Goal: Information Seeking & Learning: Check status

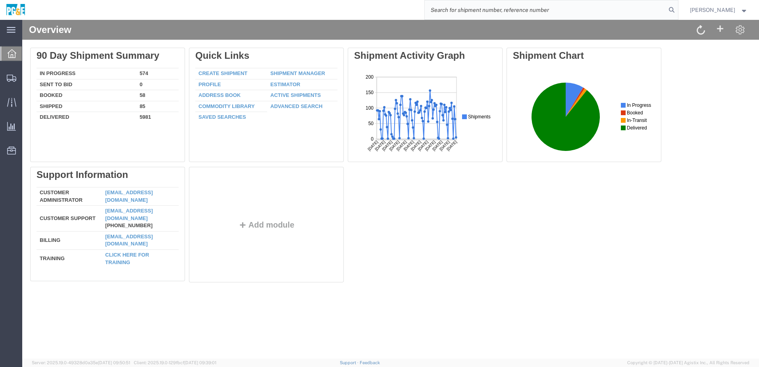
click at [503, 13] on input "search" at bounding box center [544, 9] width 241 height 19
paste input "56654486"
type input "56654486"
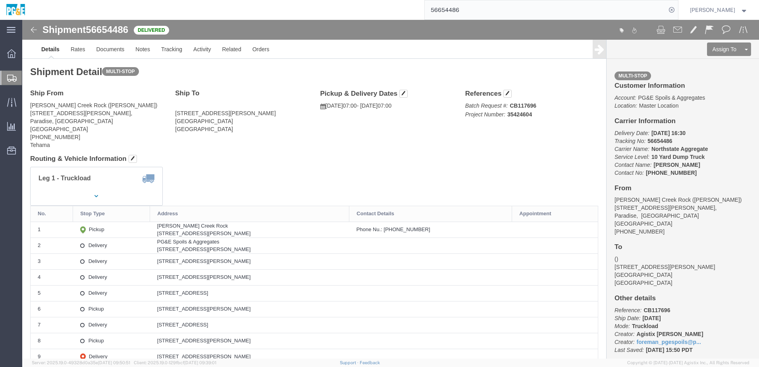
click div "Ship From [PERSON_NAME][GEOGRAPHIC_DATA] ([PERSON_NAME]) [STREET_ADDRESS][PERSO…"
drag, startPoint x: 175, startPoint y: 148, endPoint x: 167, endPoint y: 147, distance: 8.8
click div "Leg 1 - Truckload Vehicle 1: 10 Yard Dump Truck Number of trucks: 1"
click link "Documents"
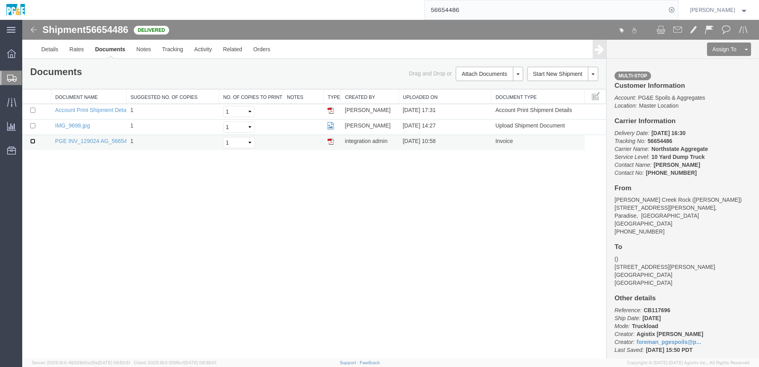
click at [32, 142] on input "checkbox" at bounding box center [32, 140] width 5 height 5
checkbox input "true"
click at [33, 123] on input "checkbox" at bounding box center [32, 125] width 5 height 5
checkbox input "true"
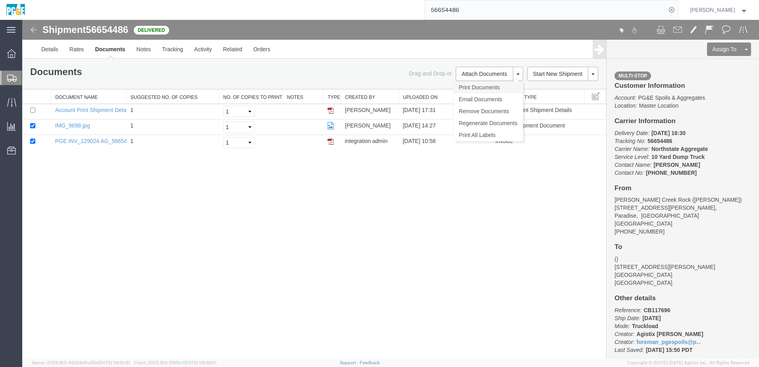
click at [488, 88] on link "Print Documents" at bounding box center [487, 87] width 69 height 12
drag, startPoint x: 146, startPoint y: 202, endPoint x: 146, endPoint y: 188, distance: 13.9
click at [146, 202] on div "Shipment 56654486 3 of 3 Delivered Details Rates Documents Notes Tracking Activ…" at bounding box center [390, 189] width 736 height 338
click at [168, 55] on link "Tracking" at bounding box center [172, 49] width 32 height 19
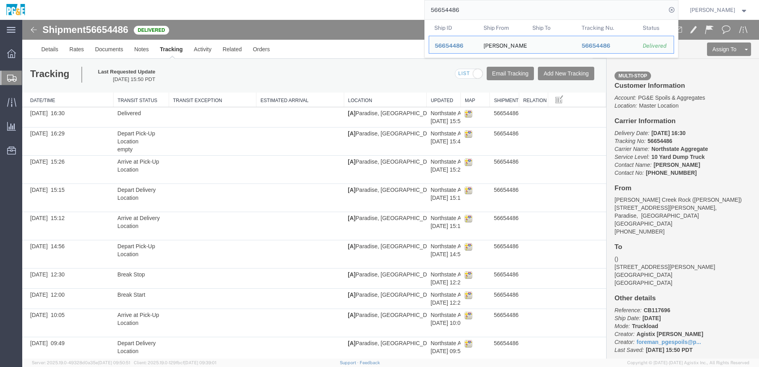
click at [465, 8] on input "56654486" at bounding box center [544, 9] width 241 height 19
paste input "90"
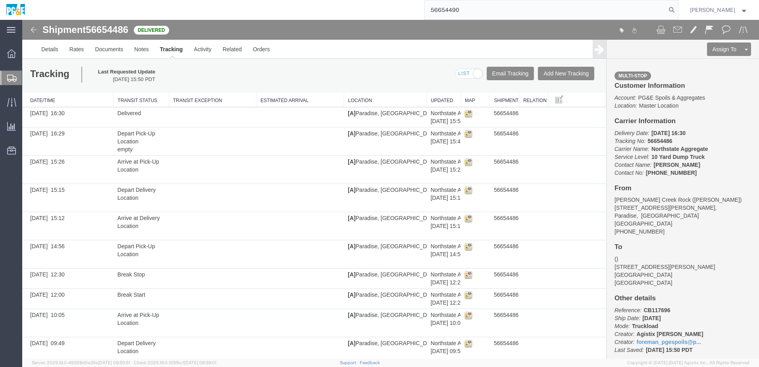
type input "56654490"
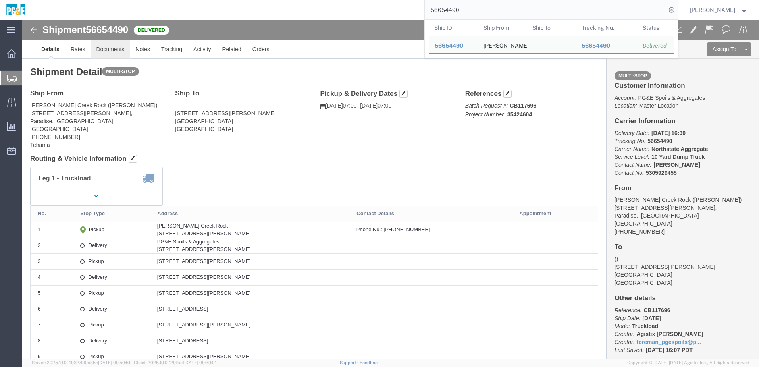
click link "Documents"
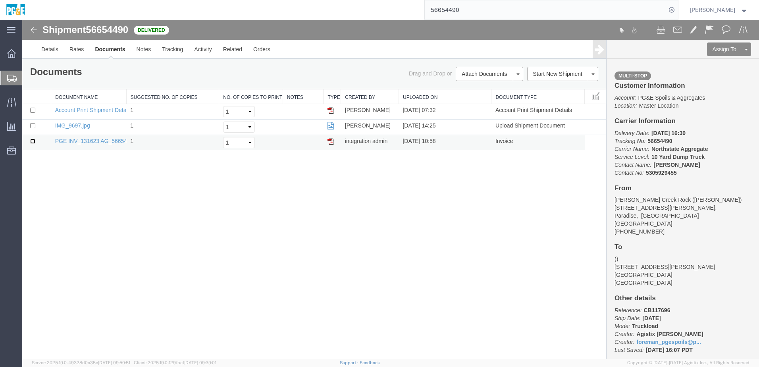
click at [33, 140] on input "checkbox" at bounding box center [32, 140] width 5 height 5
checkbox input "true"
click at [33, 126] on input "checkbox" at bounding box center [32, 125] width 5 height 5
checkbox input "true"
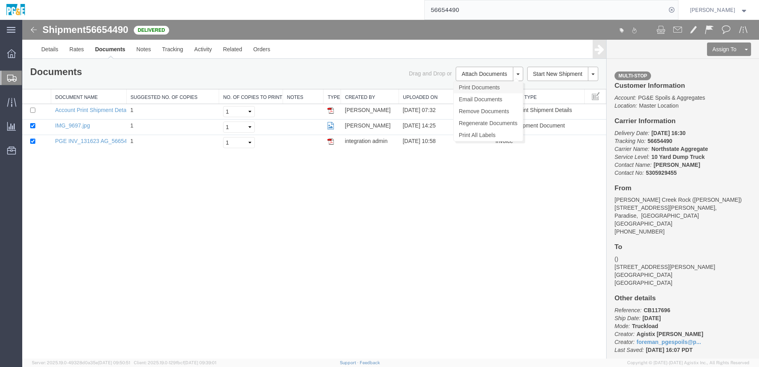
click at [471, 88] on link "Print Documents" at bounding box center [487, 87] width 69 height 12
click at [168, 54] on link "Tracking" at bounding box center [172, 49] width 32 height 19
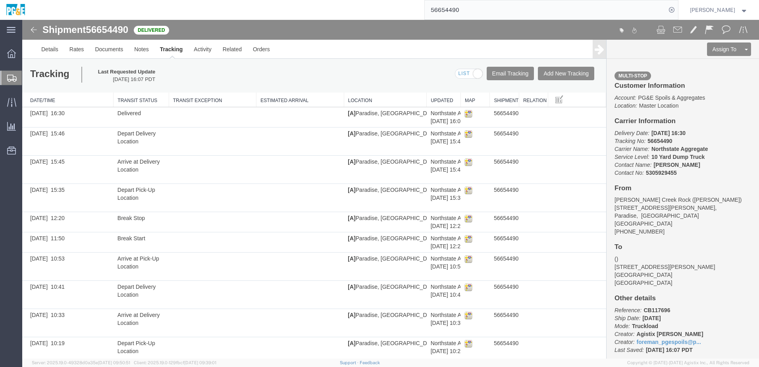
click at [461, 11] on input "56654490" at bounding box center [544, 9] width 241 height 19
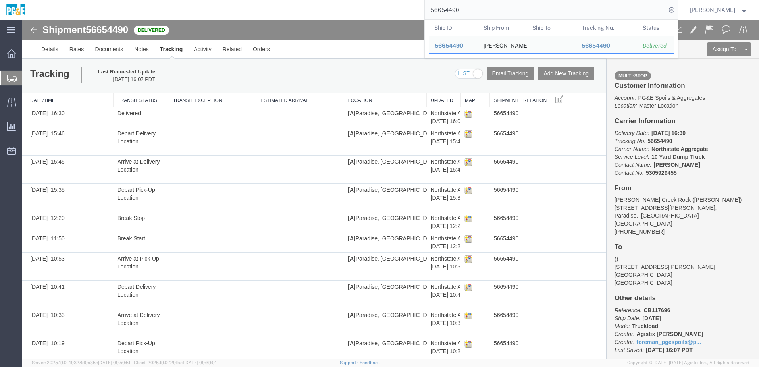
click at [461, 11] on input "56654490" at bounding box center [544, 9] width 241 height 19
paste input "82"
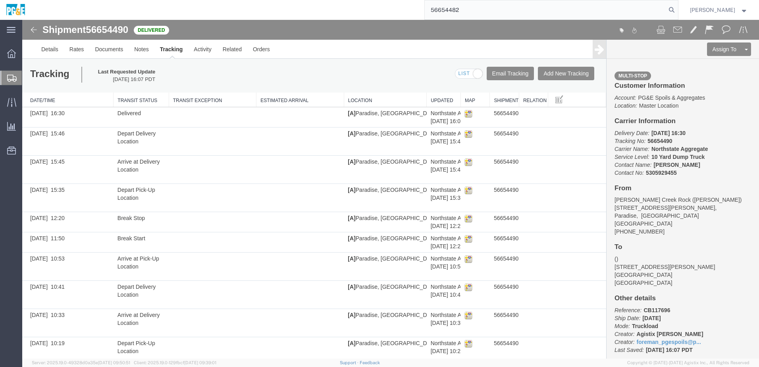
type input "56654482"
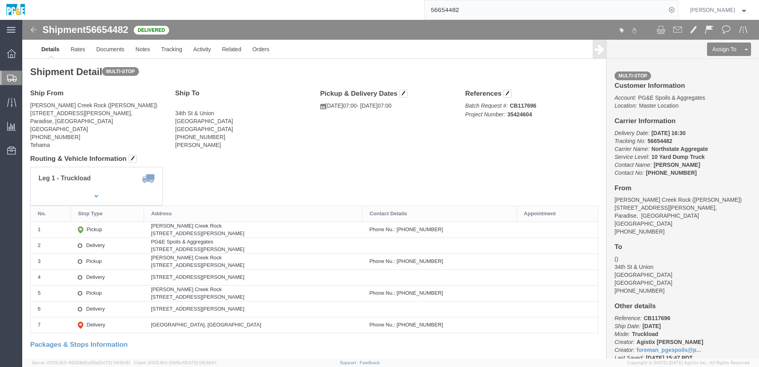
click div "Ship To [STREET_ADDRESS] [PHONE_NUMBER] [PERSON_NAME]"
click link "Documents"
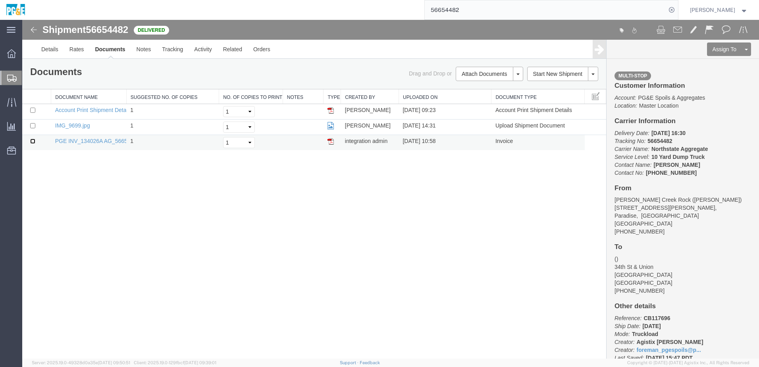
click at [32, 141] on input "checkbox" at bounding box center [32, 140] width 5 height 5
checkbox input "true"
click at [33, 124] on input "checkbox" at bounding box center [32, 125] width 5 height 5
checkbox input "true"
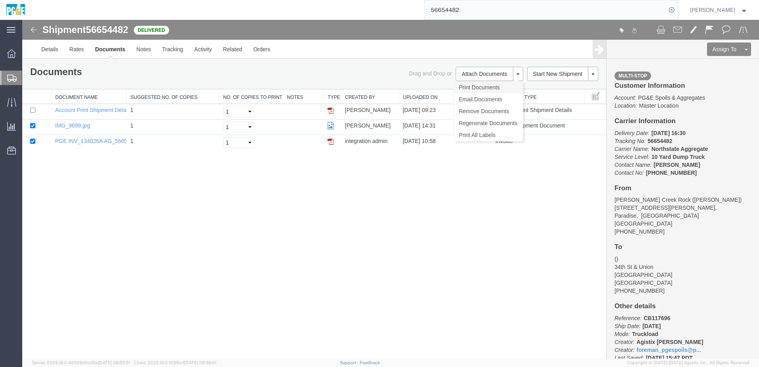
click at [492, 89] on link "Print Documents" at bounding box center [487, 87] width 69 height 12
click at [175, 53] on link "Tracking" at bounding box center [172, 49] width 32 height 19
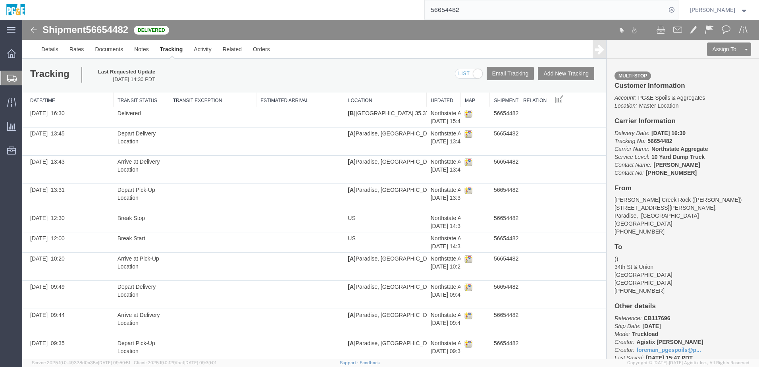
click at [442, 11] on input "56654482" at bounding box center [544, 9] width 241 height 19
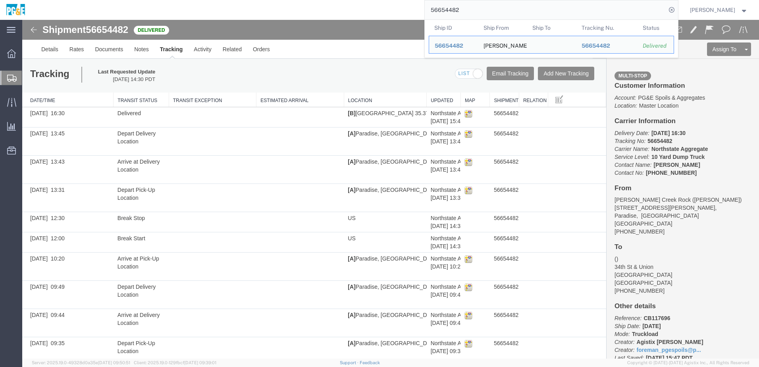
click at [442, 11] on input "56654482" at bounding box center [544, 9] width 241 height 19
paste input "704450"
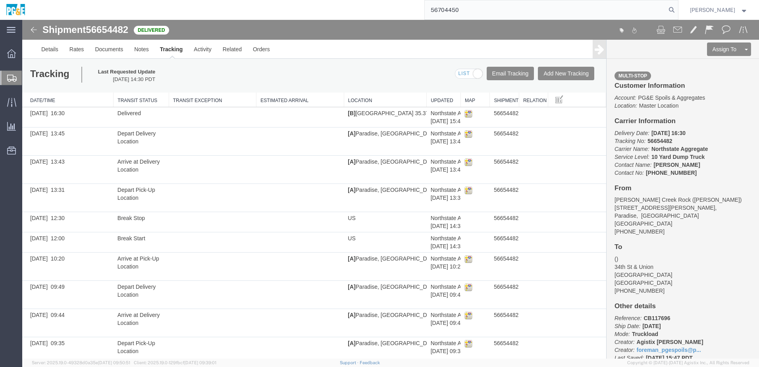
type input "56704450"
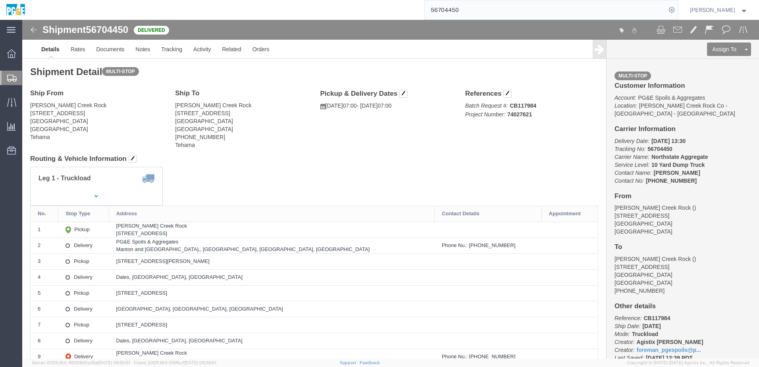
click address "[PERSON_NAME][GEOGRAPHIC_DATA] [STREET_ADDRESS] [PHONE_NUMBER] [GEOGRAPHIC_DATA]"
click div "Leg 1 - Truckload Vehicle 1: Transfer Truck Number of trucks: 1"
click div "Shipment Detail Multi-stop Ship From [PERSON_NAME][GEOGRAPHIC_DATA] [STREET_ADD…"
click h4 "Routing & Vehicle Information"
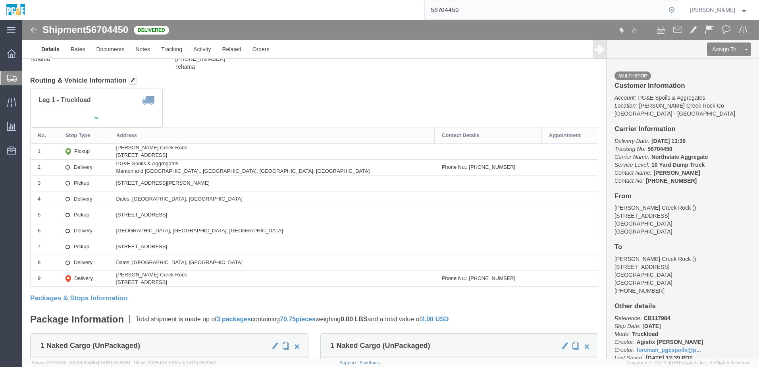
scroll to position [40, 0]
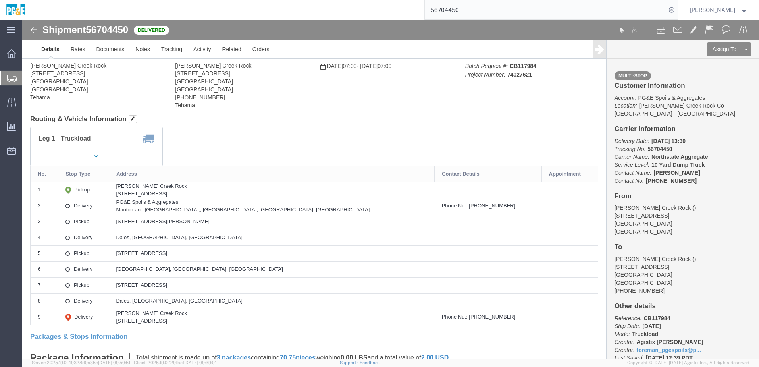
click div "Leg 1 - Truckload Vehicle 1: Transfer Truck Number of trucks: 1"
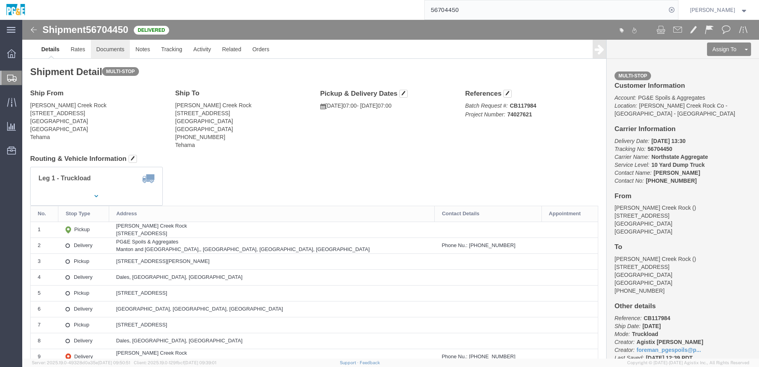
click link "Documents"
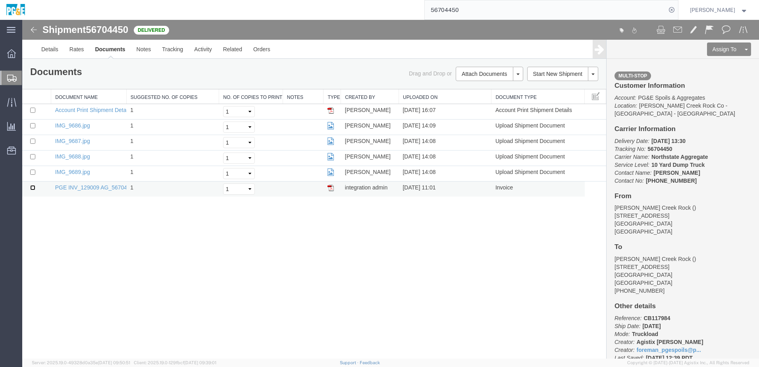
click at [33, 187] on input "checkbox" at bounding box center [32, 187] width 5 height 5
checkbox input "true"
click at [32, 171] on input "checkbox" at bounding box center [32, 171] width 5 height 5
checkbox input "true"
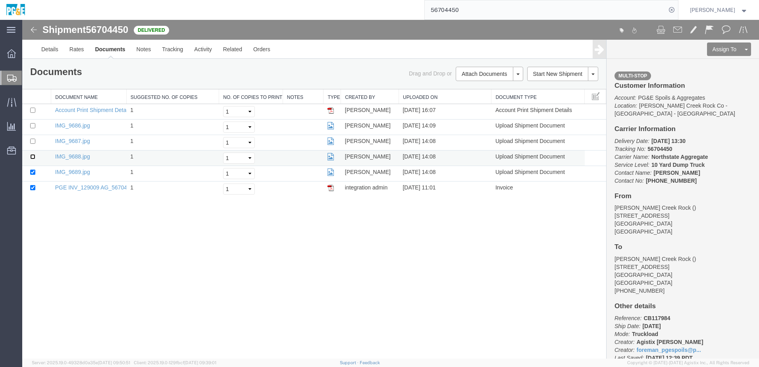
drag, startPoint x: 32, startPoint y: 156, endPoint x: 46, endPoint y: 154, distance: 14.0
click at [33, 156] on input "checkbox" at bounding box center [32, 156] width 5 height 5
checkbox input "true"
click at [34, 141] on input "checkbox" at bounding box center [32, 140] width 5 height 5
checkbox input "true"
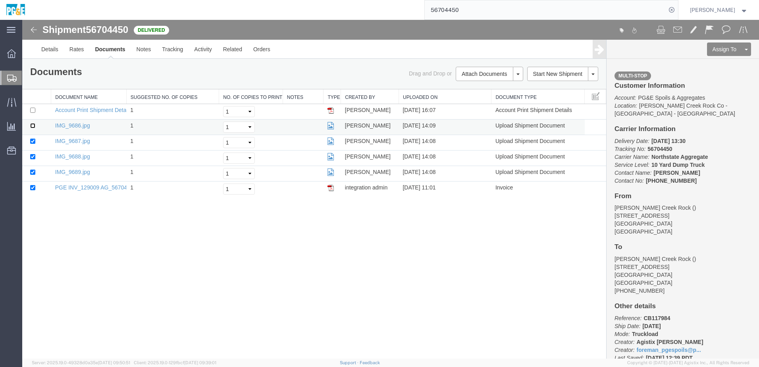
click at [32, 125] on input "checkbox" at bounding box center [32, 125] width 5 height 5
checkbox input "true"
click at [482, 88] on link "Print Documents" at bounding box center [487, 87] width 69 height 12
click at [186, 52] on link "Tracking" at bounding box center [172, 49] width 32 height 19
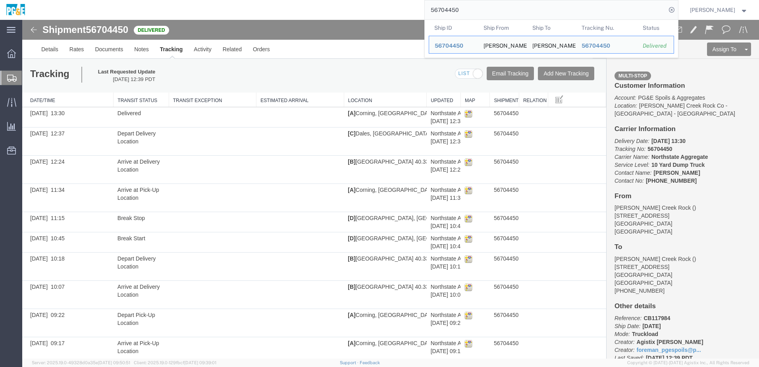
click at [453, 10] on input "56704450" at bounding box center [544, 9] width 241 height 19
paste input "654511"
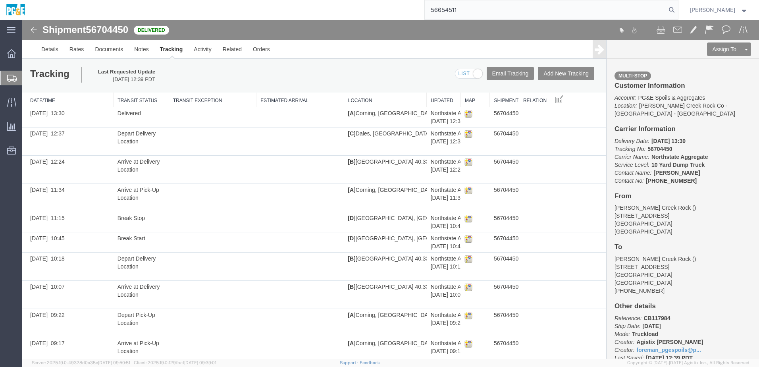
type input "56654511"
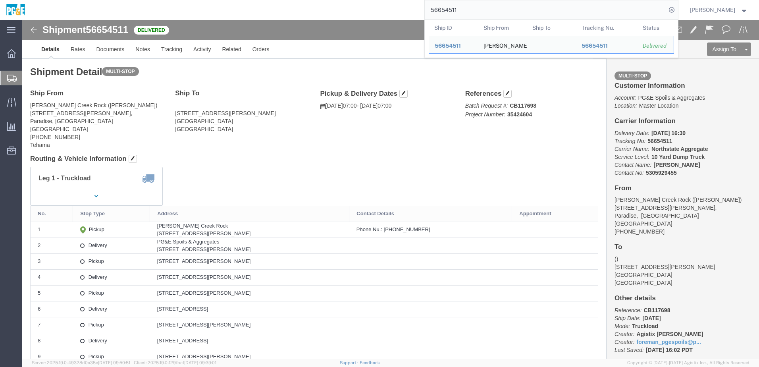
click at [456, 10] on input "56654511" at bounding box center [544, 9] width 241 height 19
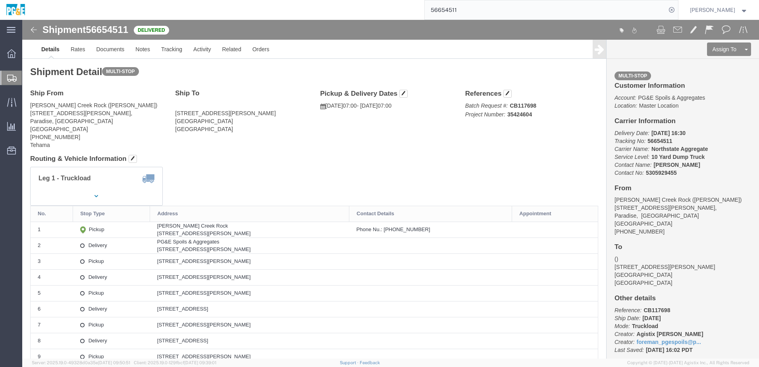
click div "Ship From [PERSON_NAME][GEOGRAPHIC_DATA] ([PERSON_NAME]) [STREET_ADDRESS][PERSO…"
click div "Shipment Detail Multi-stop Ship From [PERSON_NAME][GEOGRAPHIC_DATA] ([PERSON_NA…"
click div "Leg 1 - Truckload Vehicle 1: 10 Yard Dump Truck Number of trucks: 1"
click link "Documents"
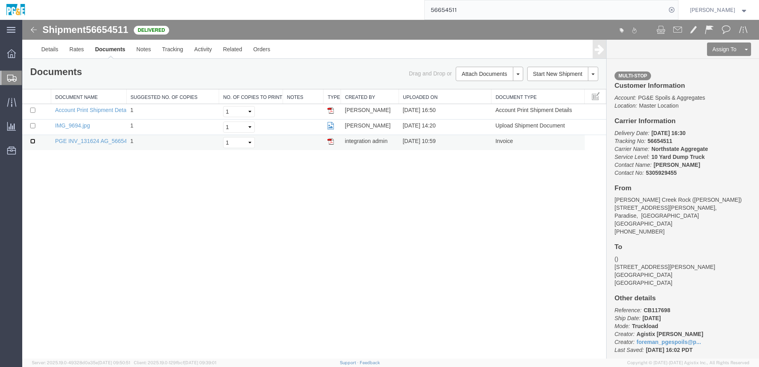
click at [32, 142] on input "checkbox" at bounding box center [32, 140] width 5 height 5
checkbox input "true"
click at [33, 124] on input "checkbox" at bounding box center [32, 125] width 5 height 5
checkbox input "true"
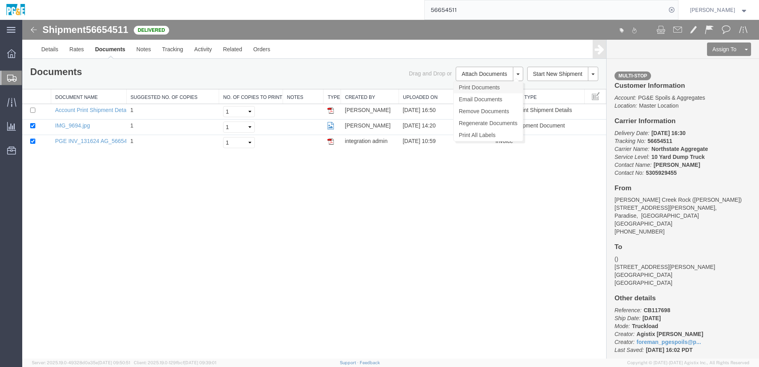
click at [480, 88] on link "Print Documents" at bounding box center [487, 87] width 69 height 12
click at [175, 50] on link "Tracking" at bounding box center [172, 49] width 32 height 19
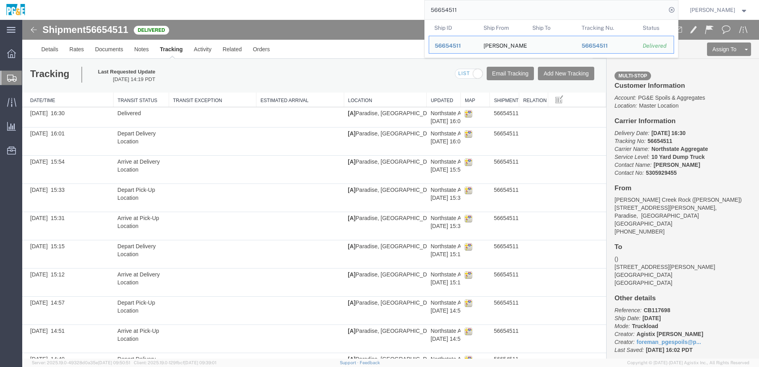
click at [453, 5] on input "56654511" at bounding box center [544, 9] width 241 height 19
paste input "704448"
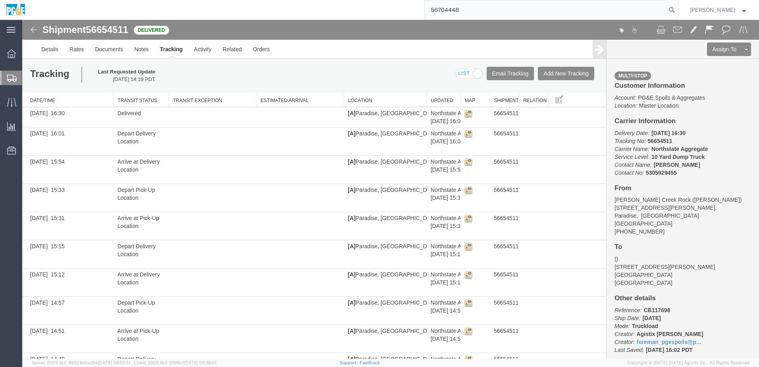
type input "56704448"
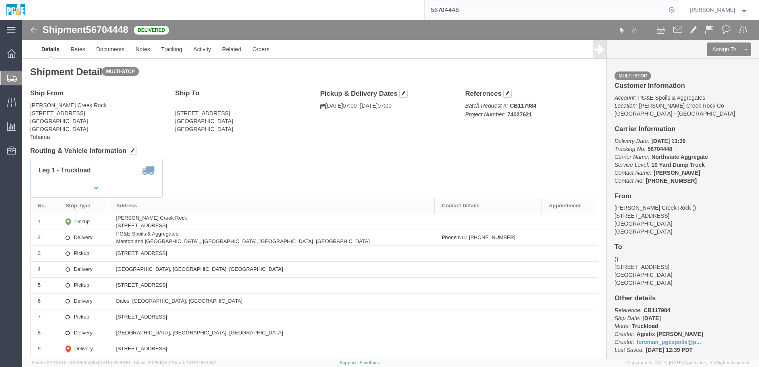
click h4 "Routing & Vehicle Information"
click link "Documents"
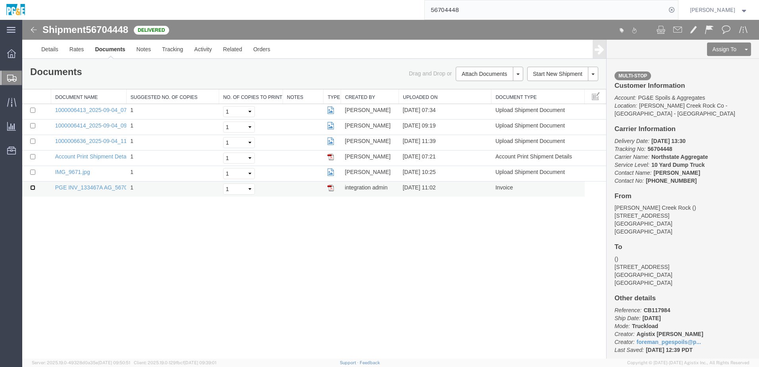
click at [32, 189] on input "checkbox" at bounding box center [32, 187] width 5 height 5
checkbox input "true"
click at [33, 174] on input "checkbox" at bounding box center [32, 171] width 5 height 5
checkbox input "true"
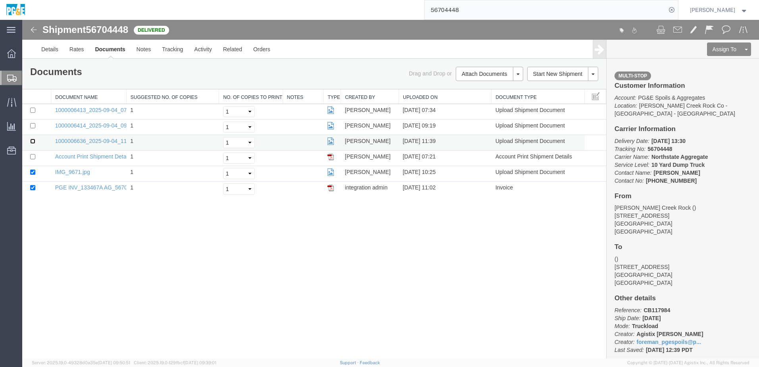
click at [34, 138] on input "checkbox" at bounding box center [32, 140] width 5 height 5
checkbox input "true"
click at [33, 128] on td at bounding box center [36, 126] width 29 height 15
click at [34, 111] on input "checkbox" at bounding box center [32, 110] width 5 height 5
checkbox input "true"
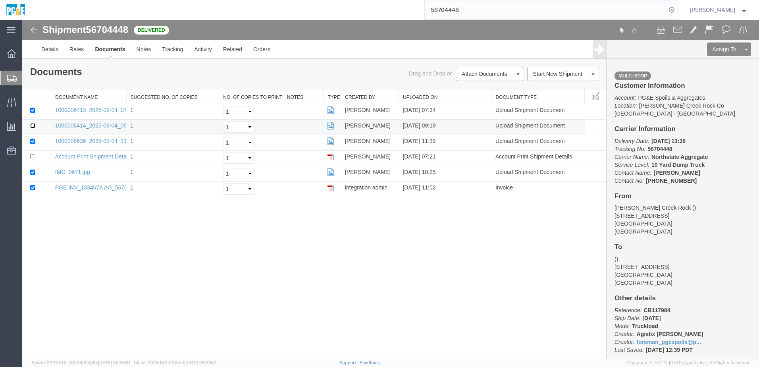
click at [33, 125] on input "checkbox" at bounding box center [32, 125] width 5 height 5
checkbox input "true"
click at [478, 87] on link "Print Documents" at bounding box center [487, 87] width 69 height 12
click at [171, 46] on link "Tracking" at bounding box center [172, 49] width 32 height 19
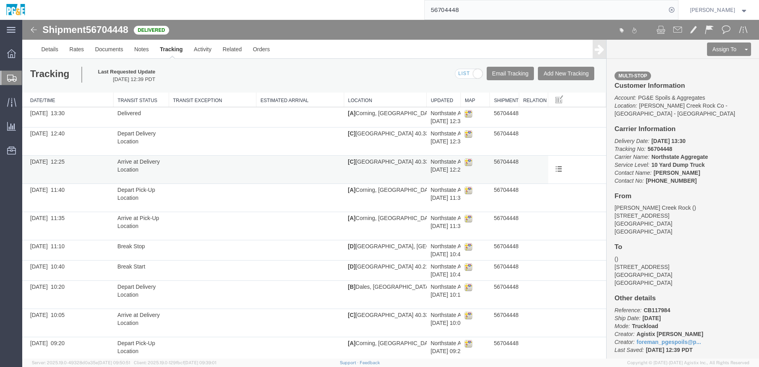
scroll to position [176, 0]
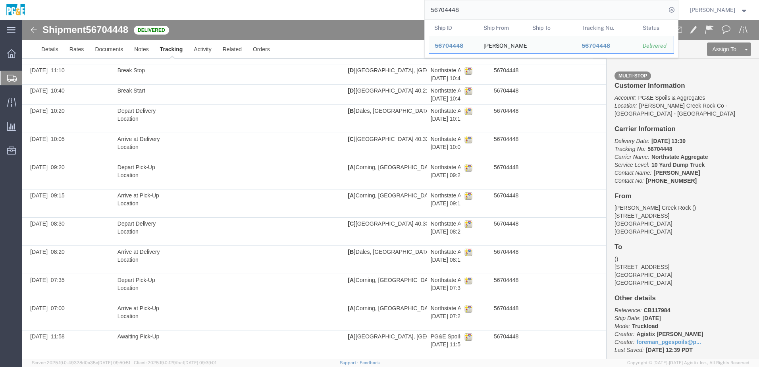
click at [458, 7] on input "56704448" at bounding box center [544, 9] width 241 height 19
paste input "51"
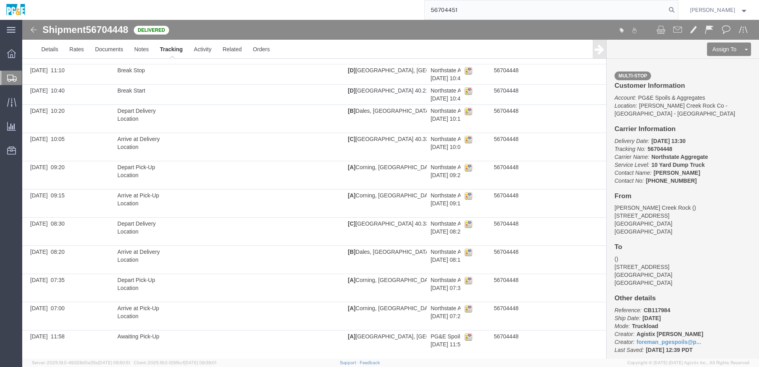
type input "56704451"
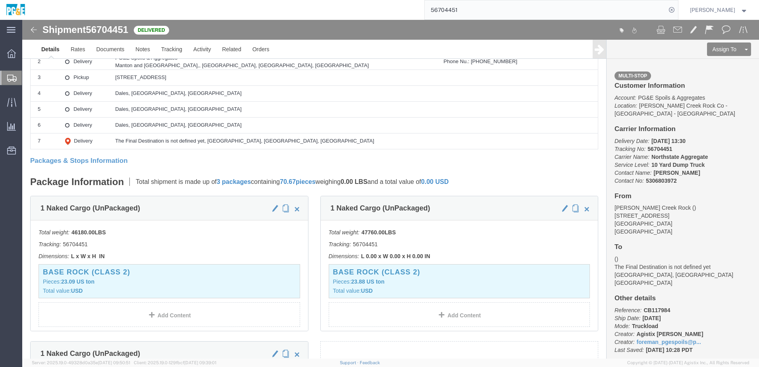
click div "Shipment Detail Multi-stop Ship From [PERSON_NAME][GEOGRAPHIC_DATA] [STREET_ADD…"
click div "1 Naked Cargo (UnPackaged) Total weight: 46180.00 LBS Tracking: 56704451 Dimens…"
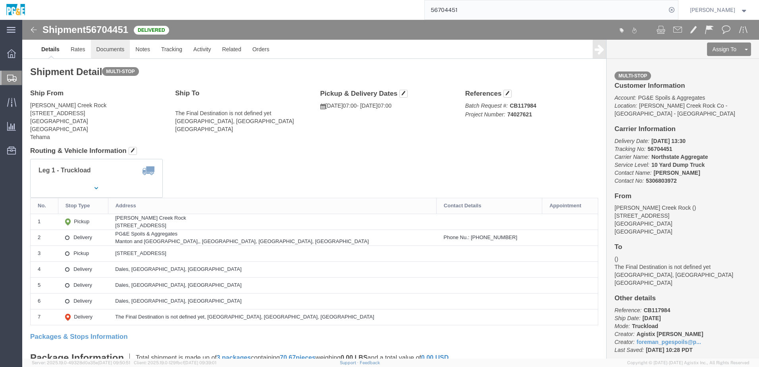
click link "Documents"
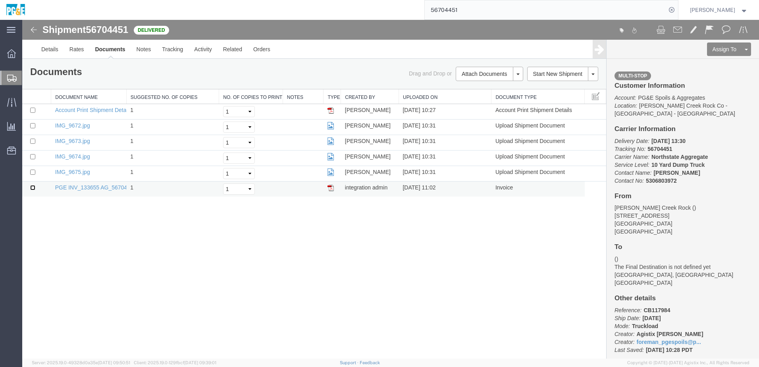
click at [33, 188] on input "checkbox" at bounding box center [32, 187] width 5 height 5
checkbox input "true"
click at [34, 171] on input "checkbox" at bounding box center [32, 171] width 5 height 5
checkbox input "true"
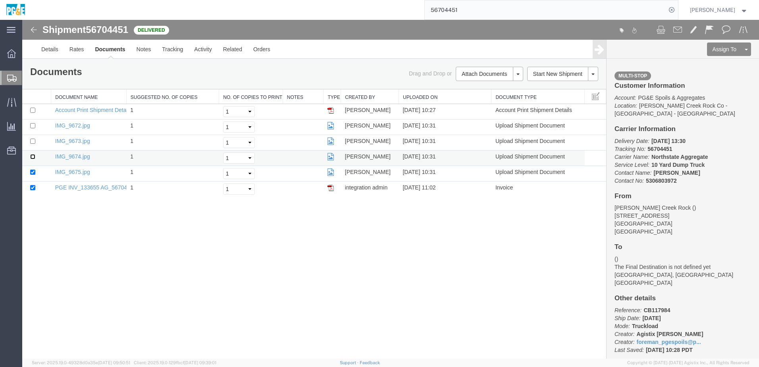
click at [33, 156] on input "checkbox" at bounding box center [32, 156] width 5 height 5
checkbox input "true"
click at [33, 142] on input "checkbox" at bounding box center [32, 140] width 5 height 5
checkbox input "true"
click at [34, 123] on input "checkbox" at bounding box center [32, 125] width 5 height 5
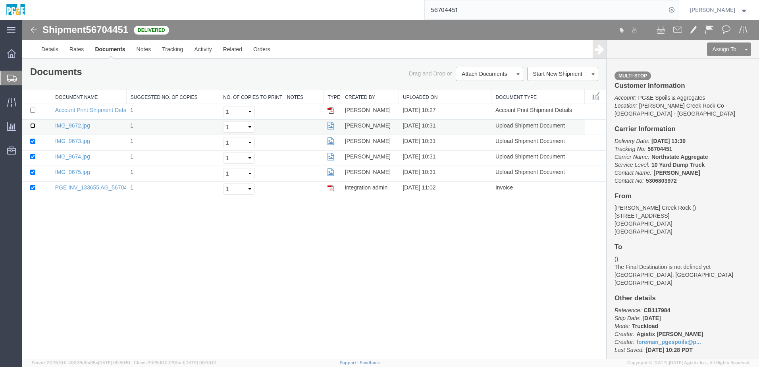
checkbox input "true"
click at [469, 86] on link "Print Documents" at bounding box center [487, 87] width 69 height 12
click at [177, 53] on link "Tracking" at bounding box center [172, 49] width 32 height 19
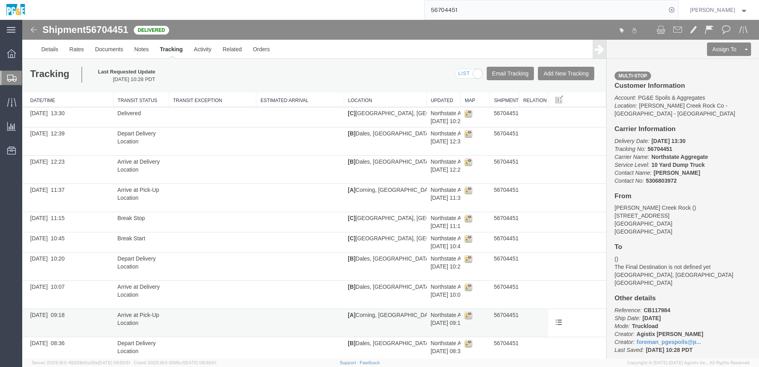
click at [192, 325] on td at bounding box center [213, 323] width 88 height 28
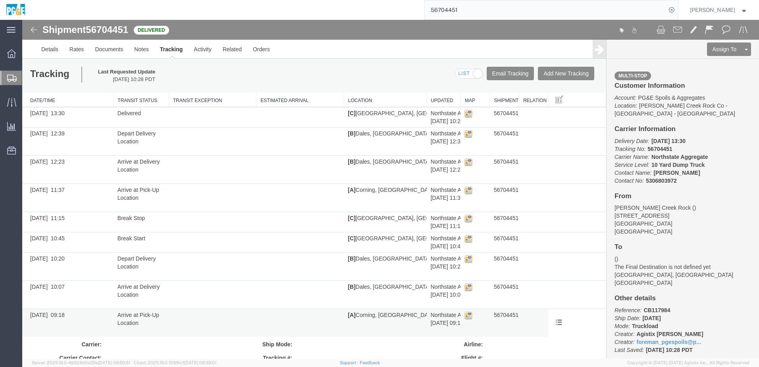
click at [175, 326] on td at bounding box center [213, 323] width 88 height 28
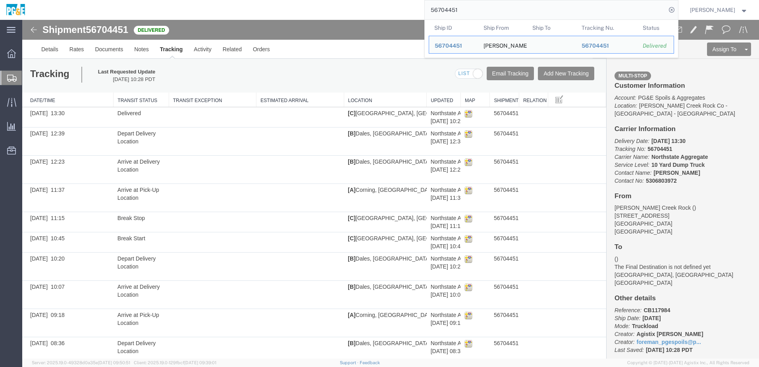
click at [455, 8] on input "56704451" at bounding box center [544, 9] width 241 height 19
paste input "8103"
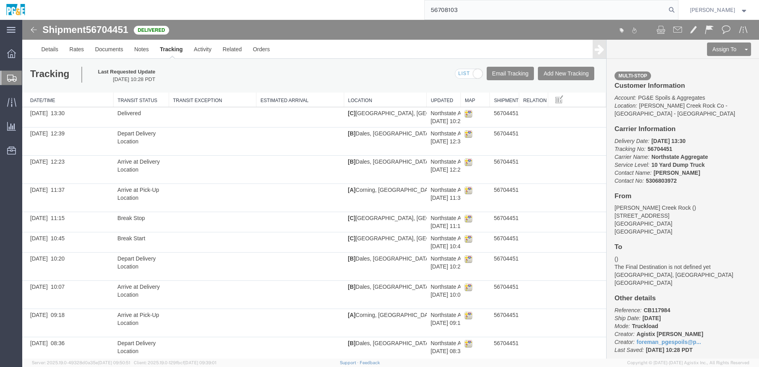
type input "56708103"
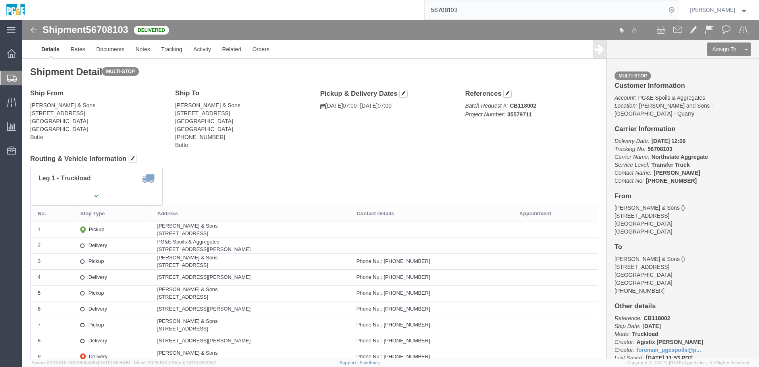
drag, startPoint x: 290, startPoint y: 144, endPoint x: 302, endPoint y: 154, distance: 15.7
click div "Shipment Detail Multi-stop Ship From [PERSON_NAME] & Sons [STREET_ADDRESS] Butt…"
click link "Documents"
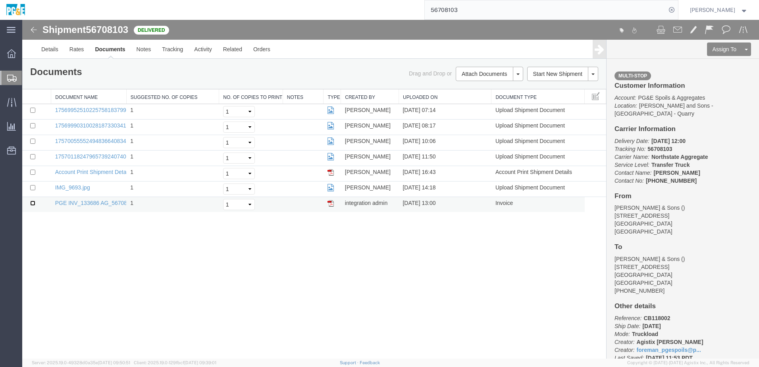
click at [33, 203] on input "checkbox" at bounding box center [32, 202] width 5 height 5
checkbox input "true"
click at [33, 187] on input "checkbox" at bounding box center [32, 187] width 5 height 5
checkbox input "true"
click at [31, 157] on input "checkbox" at bounding box center [32, 156] width 5 height 5
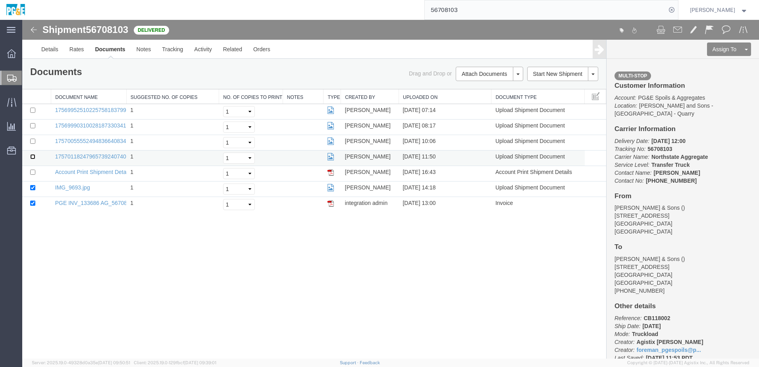
checkbox input "true"
click at [33, 139] on input "checkbox" at bounding box center [32, 140] width 5 height 5
checkbox input "true"
click at [33, 125] on input "checkbox" at bounding box center [32, 125] width 5 height 5
checkbox input "true"
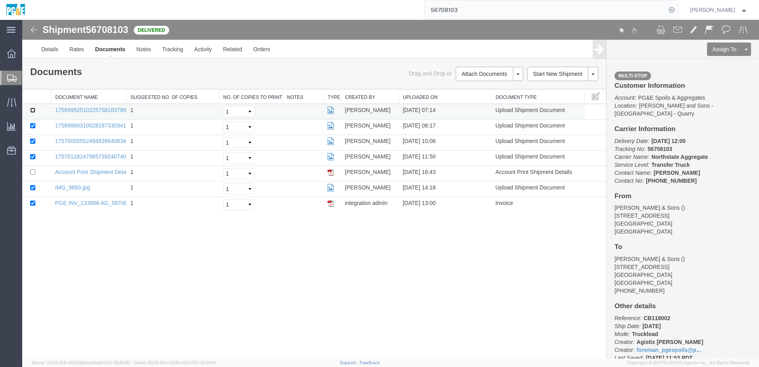
click at [33, 110] on input "checkbox" at bounding box center [32, 110] width 5 height 5
checkbox input "true"
click at [481, 86] on link "Print Documents" at bounding box center [487, 87] width 69 height 12
click at [180, 53] on link "Tracking" at bounding box center [172, 49] width 32 height 19
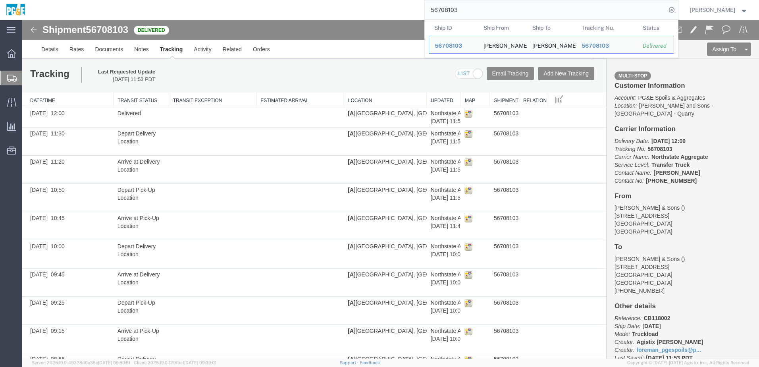
click at [464, 9] on input "56708103" at bounding box center [544, 9] width 241 height 19
paste input "654508"
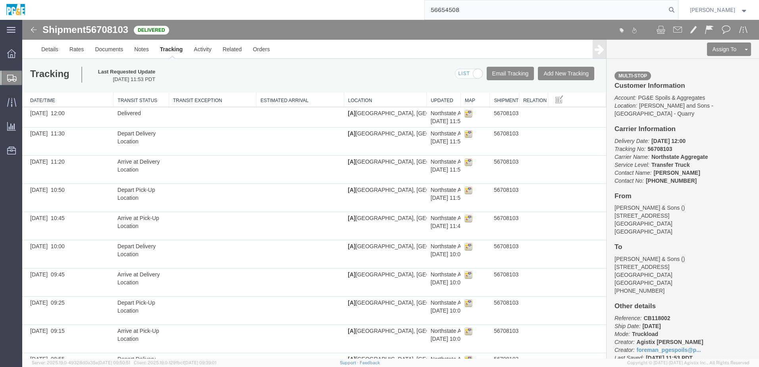
type input "56654508"
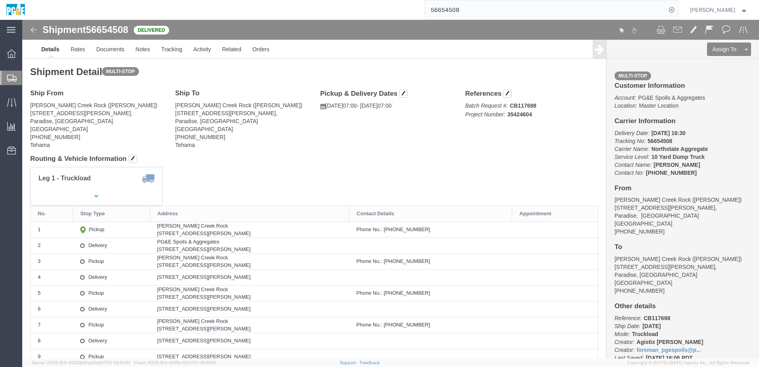
click h4 "Routing & Vehicle Information"
click div "Leg 1 - Truckload Vehicle 1: 10 Yard Dump Truck Number of trucks: 1"
click h4 "Routing & Vehicle Information"
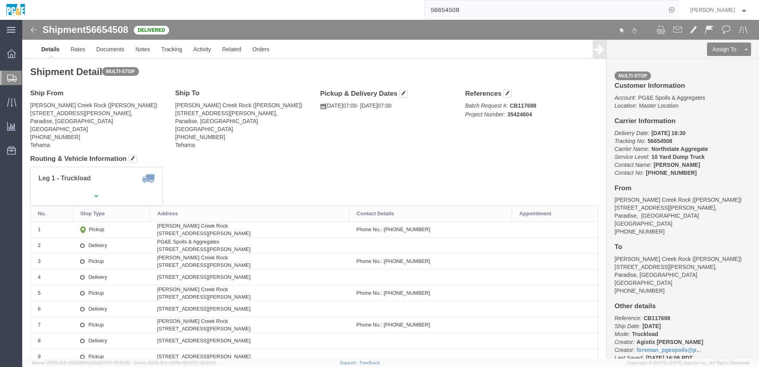
click div "Leg 1 - Truckload Vehicle 1: 10 Yard Dump Truck Number of trucks: 1"
click link "Documents"
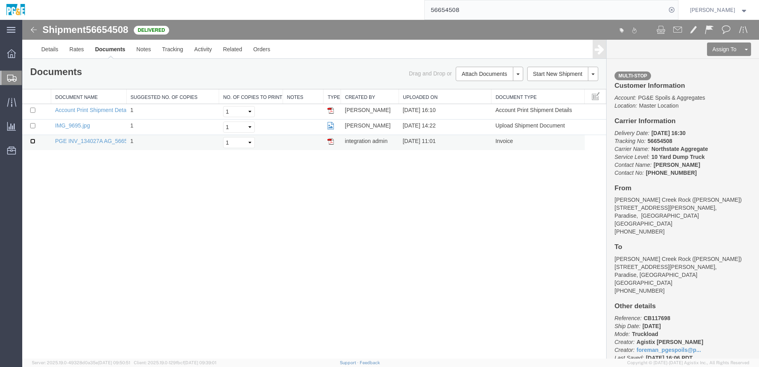
click at [32, 142] on input "checkbox" at bounding box center [32, 140] width 5 height 5
checkbox input "true"
click at [34, 125] on input "checkbox" at bounding box center [32, 125] width 5 height 5
checkbox input "true"
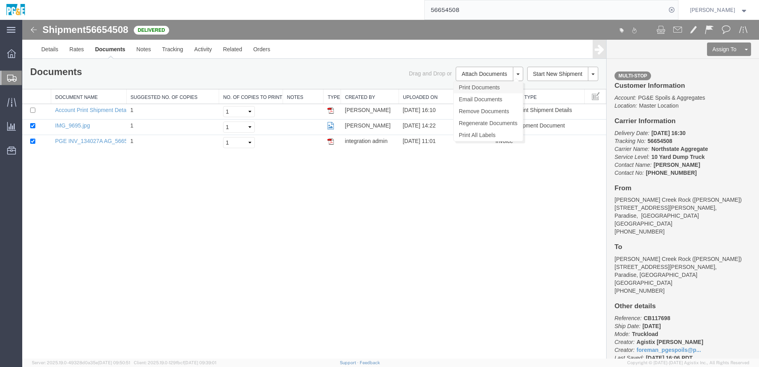
click at [486, 85] on link "Print Documents" at bounding box center [487, 87] width 69 height 12
click at [165, 51] on link "Tracking" at bounding box center [172, 49] width 32 height 19
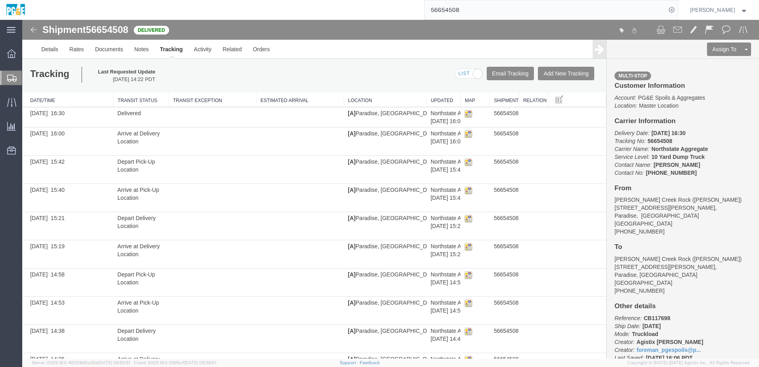
click at [453, 5] on input "56654508" at bounding box center [544, 9] width 241 height 19
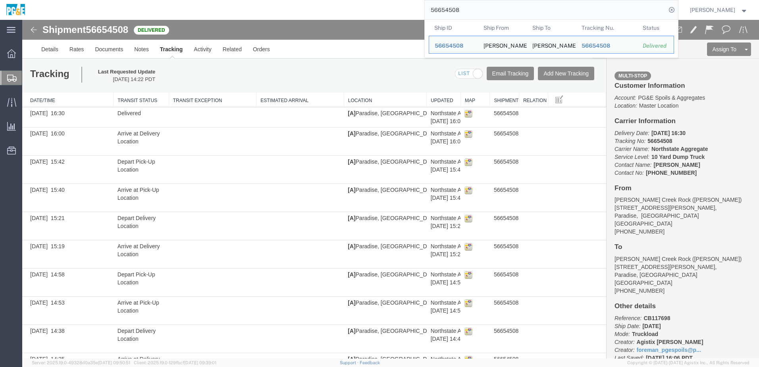
click at [453, 5] on input "56654508" at bounding box center [544, 9] width 241 height 19
paste input "15"
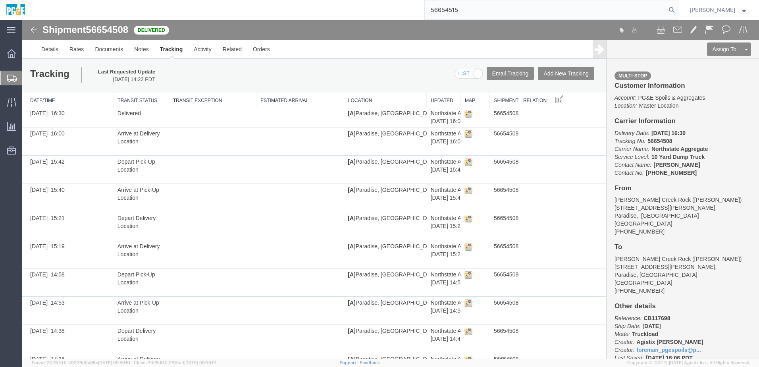
type input "56654515"
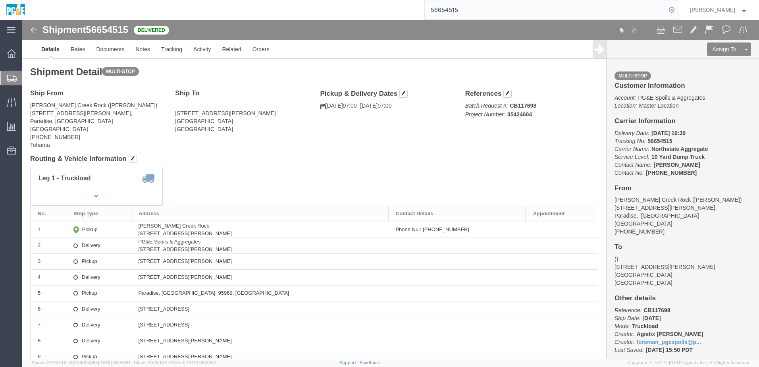
click div "Leg 1 - Truckload Vehicle 1: 10 Yard Dump Truck Number of trucks: 1"
click div "Shipment Detail Multi-stop Ship From [PERSON_NAME][GEOGRAPHIC_DATA] ([PERSON_NA…"
click div "Leg 1 - Truckload Vehicle 1: 10 Yard Dump Truck Number of trucks: 1"
click link "Documents"
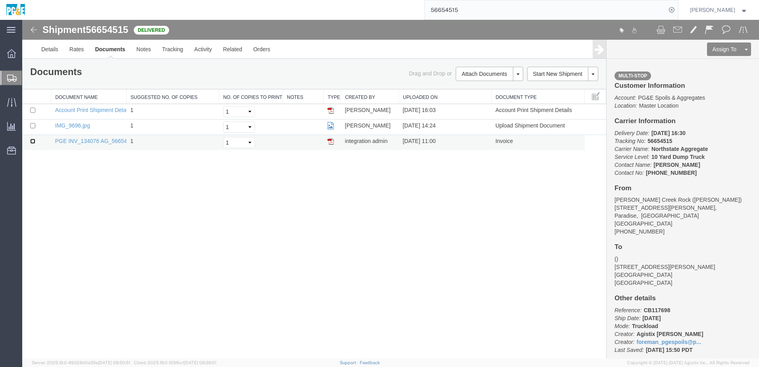
click at [31, 141] on input "checkbox" at bounding box center [32, 140] width 5 height 5
checkbox input "true"
click at [31, 125] on input "checkbox" at bounding box center [32, 125] width 5 height 5
checkbox input "true"
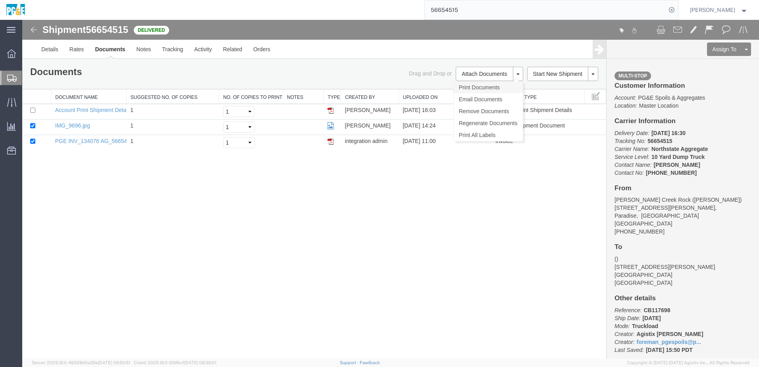
click at [471, 90] on link "Print Documents" at bounding box center [487, 87] width 69 height 12
click at [171, 47] on link "Tracking" at bounding box center [172, 49] width 32 height 19
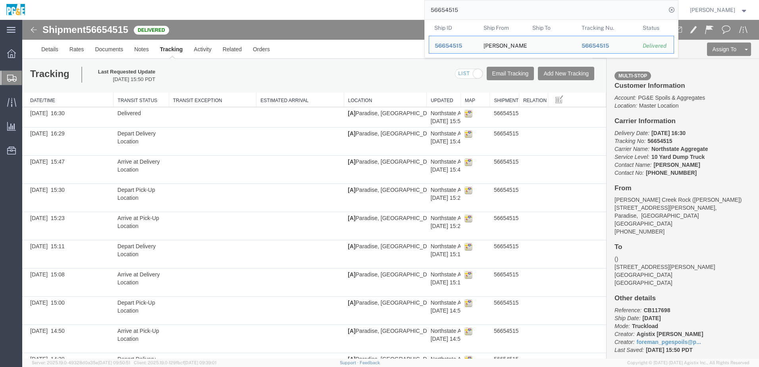
click at [462, 8] on input "56654515" at bounding box center [544, 9] width 241 height 19
paste input "719841"
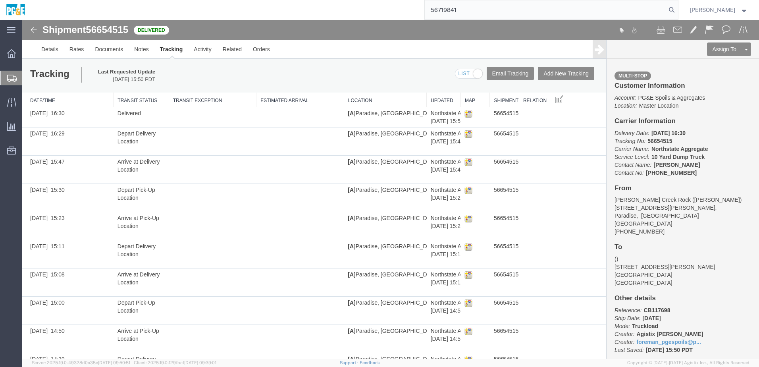
type input "56719841"
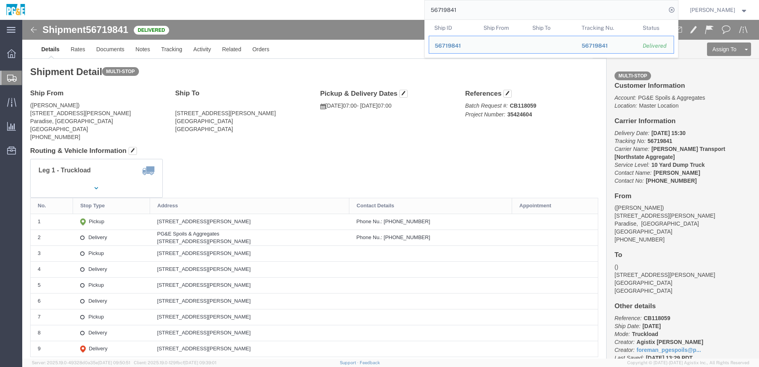
click div "Leg 1 - Truckload Vehicle 1: 10 Yard Dump Truck Number of trucks: 1"
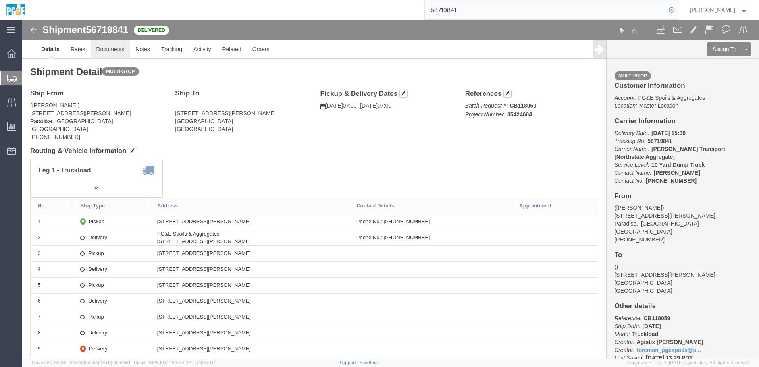
click link "Documents"
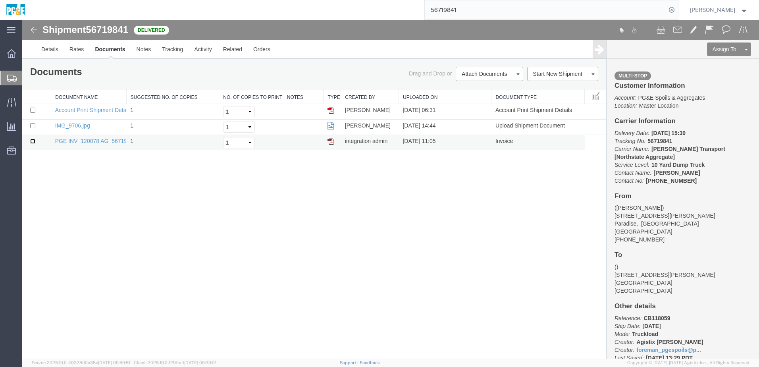
click at [33, 141] on input "checkbox" at bounding box center [32, 140] width 5 height 5
checkbox input "true"
click at [34, 125] on input "checkbox" at bounding box center [32, 125] width 5 height 5
checkbox input "true"
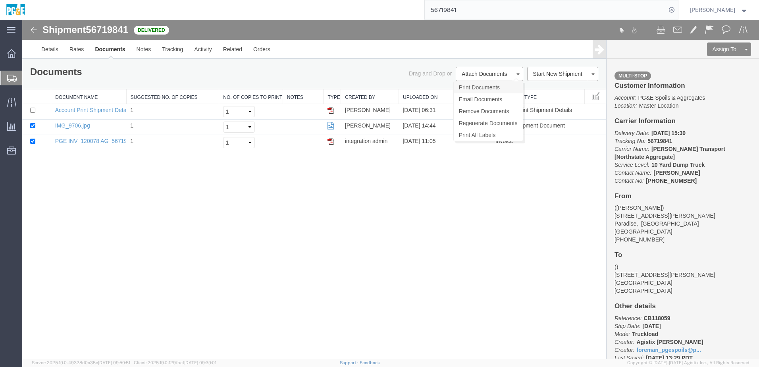
click at [475, 91] on link "Print Documents" at bounding box center [487, 87] width 69 height 12
click at [164, 55] on link "Tracking" at bounding box center [172, 49] width 32 height 19
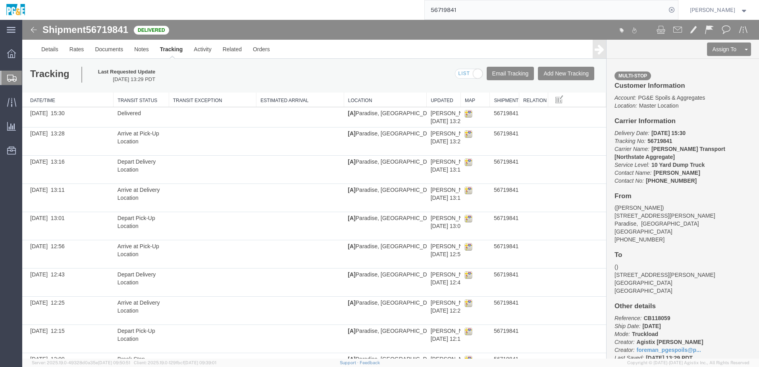
click at [465, 12] on input "56719841" at bounding box center [544, 9] width 241 height 19
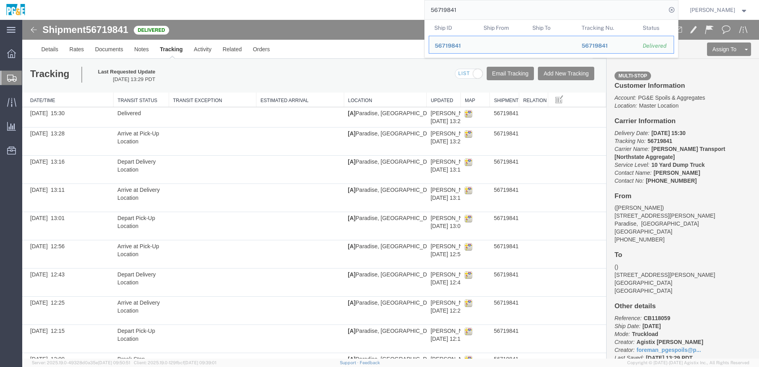
click at [465, 12] on input "56719841" at bounding box center [544, 9] width 241 height 19
paste input "5"
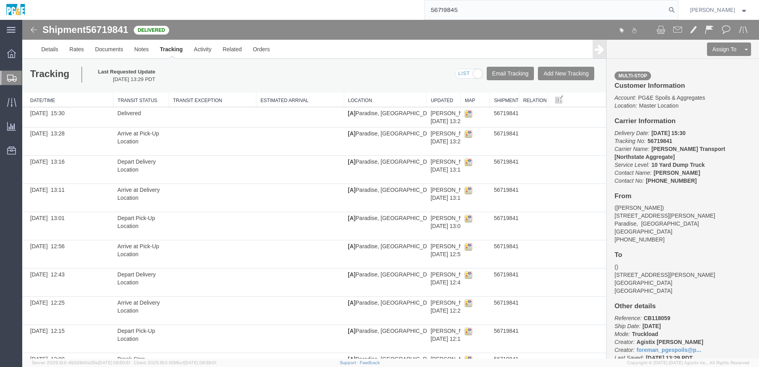
type input "56719845"
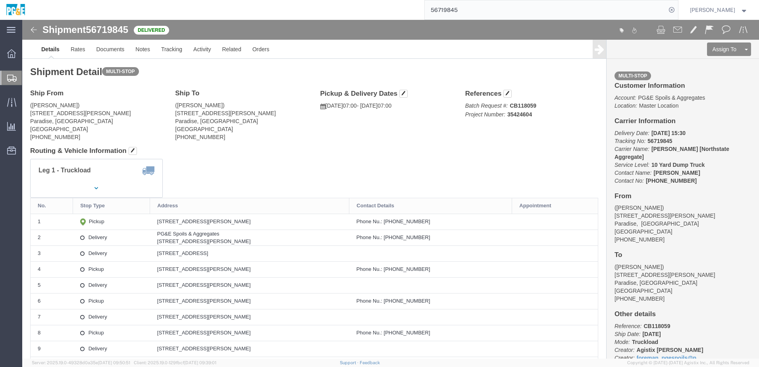
click h4 "Routing & Vehicle Information"
click link "Documents"
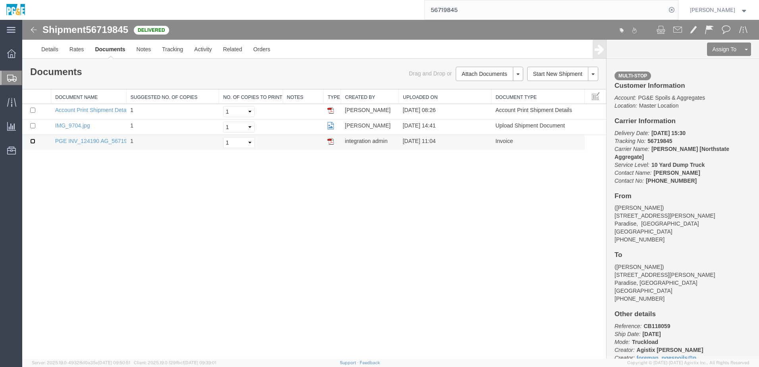
click at [31, 143] on input "checkbox" at bounding box center [32, 140] width 5 height 5
checkbox input "true"
click at [34, 125] on input "checkbox" at bounding box center [32, 125] width 5 height 5
checkbox input "true"
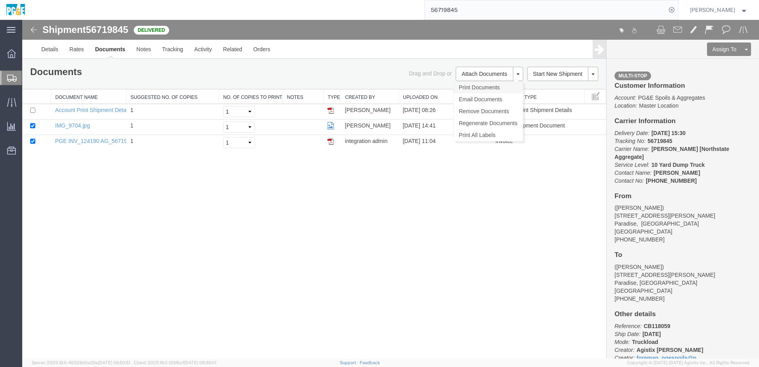
click at [476, 89] on link "Print Documents" at bounding box center [487, 87] width 69 height 12
click at [179, 49] on link "Tracking" at bounding box center [172, 49] width 32 height 19
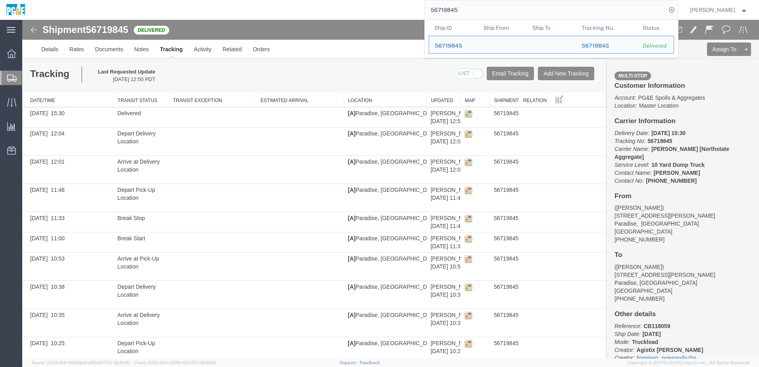
click at [450, 11] on input "56719845" at bounding box center [544, 9] width 241 height 19
paste input "654528"
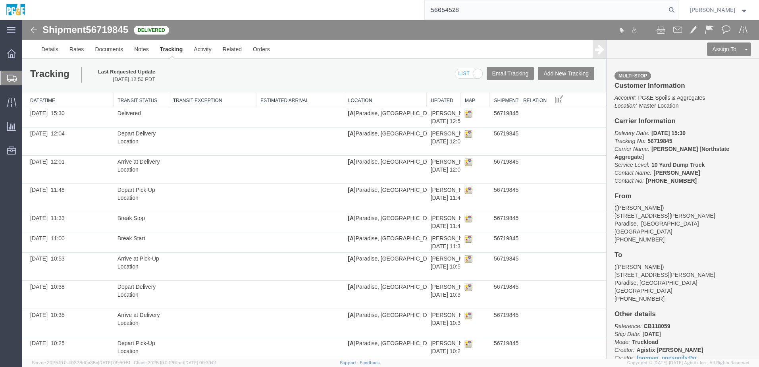
type input "56654528"
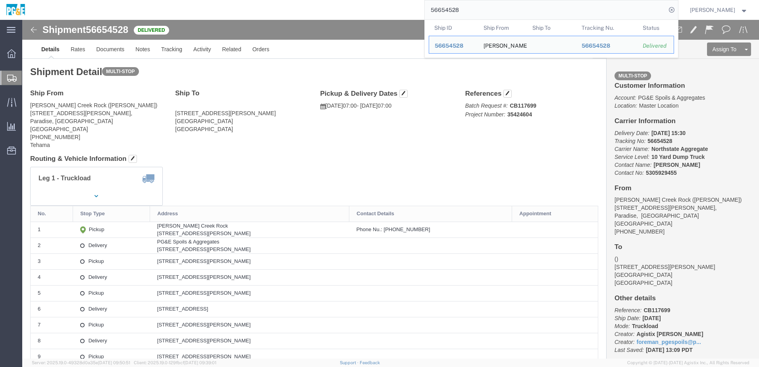
click at [465, 11] on input "56654528" at bounding box center [544, 9] width 241 height 19
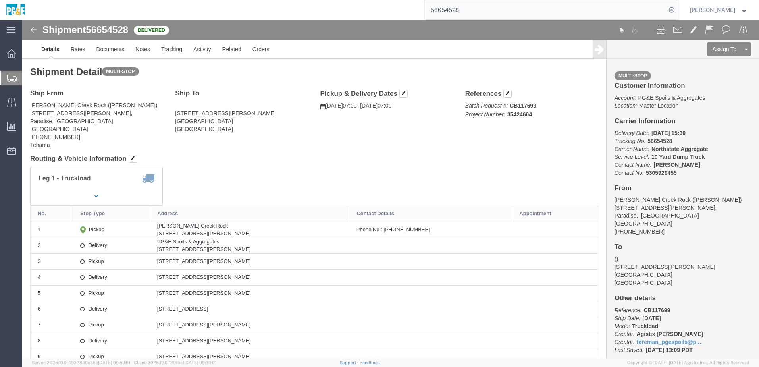
click div "Leg 1 - Truckload Vehicle 1: 10 Yard Dump Truck Number of trucks: 1"
click link "Documents"
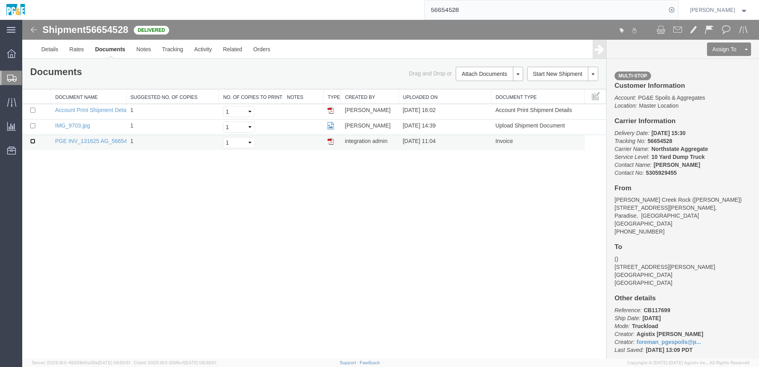
click at [30, 142] on input "checkbox" at bounding box center [32, 140] width 5 height 5
checkbox input "true"
click at [32, 125] on input "checkbox" at bounding box center [32, 125] width 5 height 5
checkbox input "true"
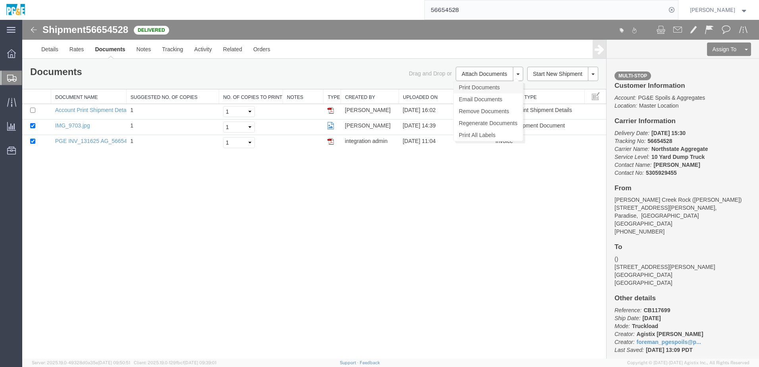
click at [485, 87] on link "Print Documents" at bounding box center [487, 87] width 69 height 12
click at [166, 51] on link "Tracking" at bounding box center [172, 49] width 32 height 19
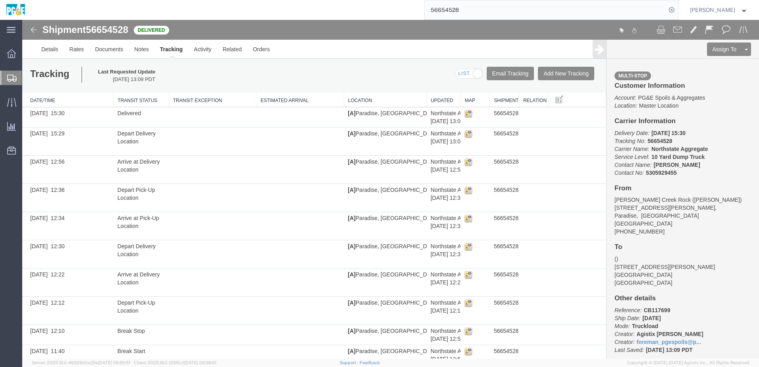
click at [448, 12] on input "56654528" at bounding box center [544, 9] width 241 height 19
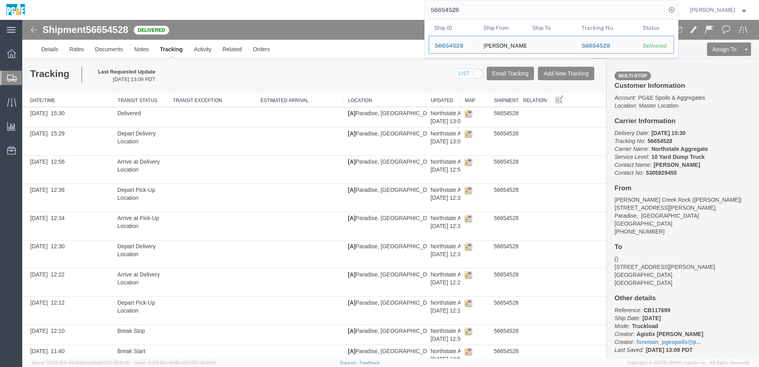
click at [448, 12] on input "56654528" at bounding box center [544, 9] width 241 height 19
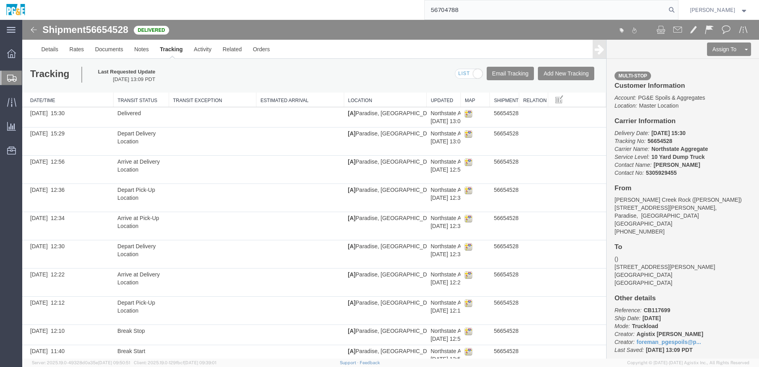
type input "56704788"
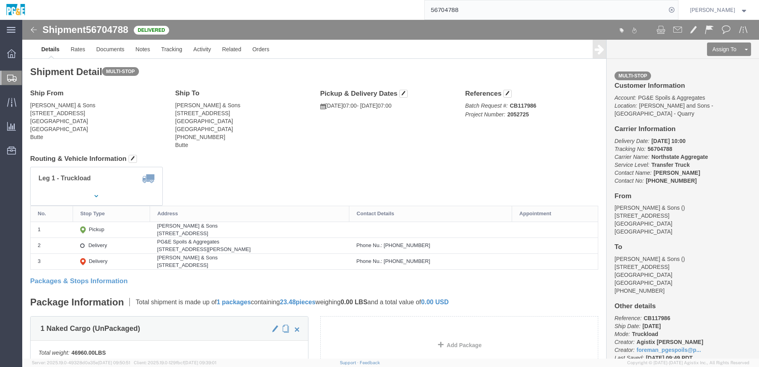
click div "Leg 1 - Truckload Vehicle 1: Transfer Truck Number of trucks: 1"
click link "Documents"
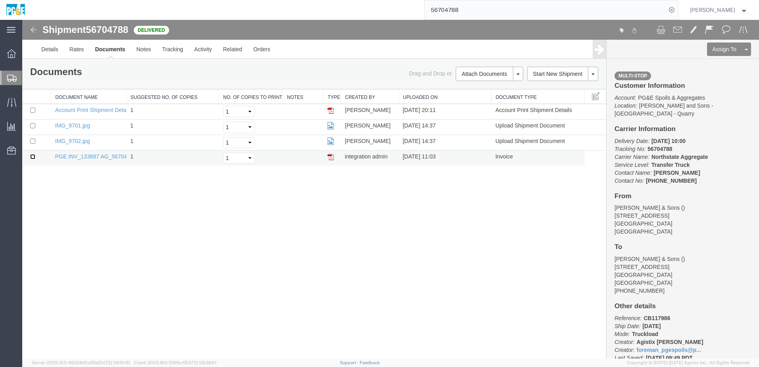
click at [34, 157] on input "checkbox" at bounding box center [32, 156] width 5 height 5
checkbox input "true"
click at [33, 140] on input "checkbox" at bounding box center [32, 140] width 5 height 5
checkbox input "true"
click at [33, 123] on input "checkbox" at bounding box center [32, 125] width 5 height 5
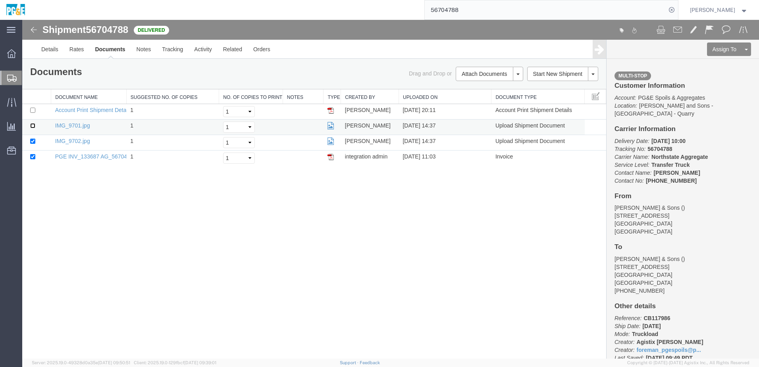
checkbox input "true"
click at [495, 88] on link "Print Documents" at bounding box center [487, 87] width 69 height 12
click at [183, 50] on link "Tracking" at bounding box center [172, 49] width 32 height 19
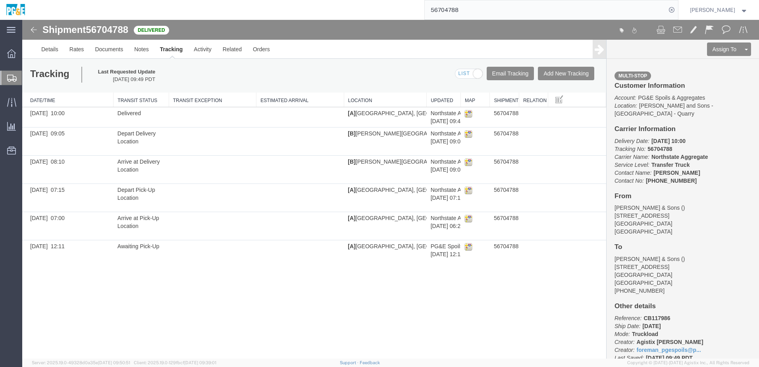
click at [466, 11] on input "56704788" at bounding box center [544, 9] width 241 height 19
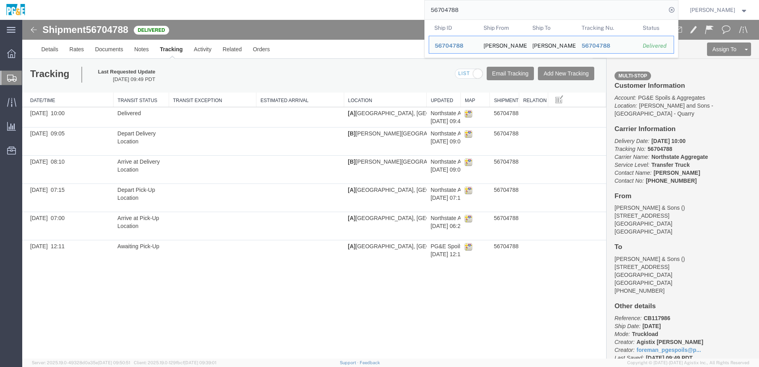
paste input "8103"
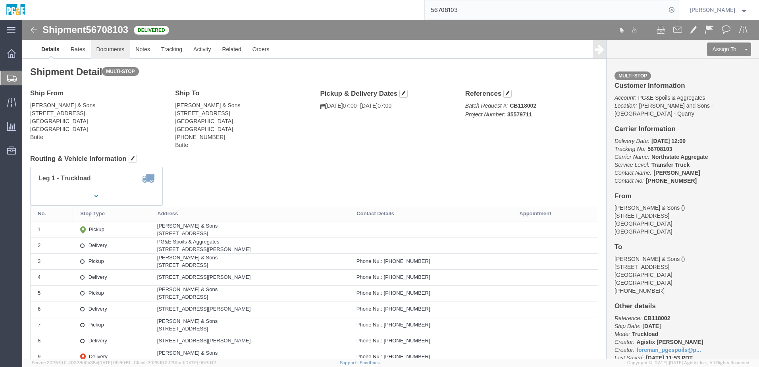
click link "Documents"
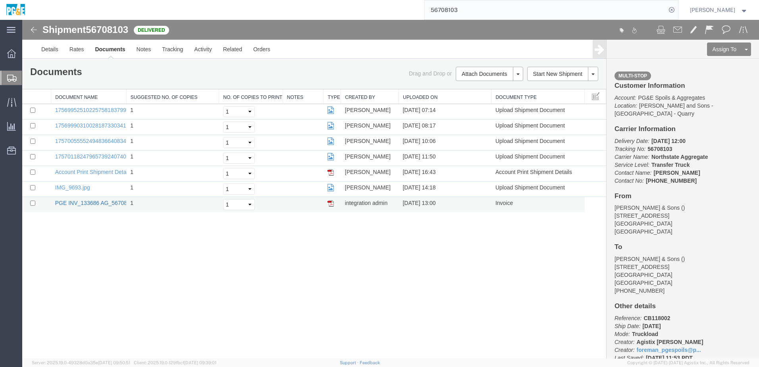
click at [65, 204] on link "PGE INV_133686 AG_56708103.pdf" at bounding box center [100, 203] width 90 height 6
click at [120, 301] on div "Shipment 56708103 7 of 7 Delivered Details Rates Documents Notes Tracking Activ…" at bounding box center [390, 189] width 736 height 338
click at [174, 53] on link "Tracking" at bounding box center [172, 49] width 32 height 19
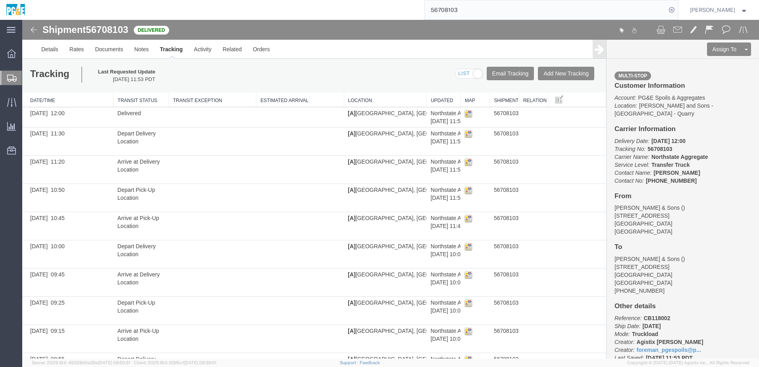
click at [444, 11] on input "56708103" at bounding box center [544, 9] width 241 height 19
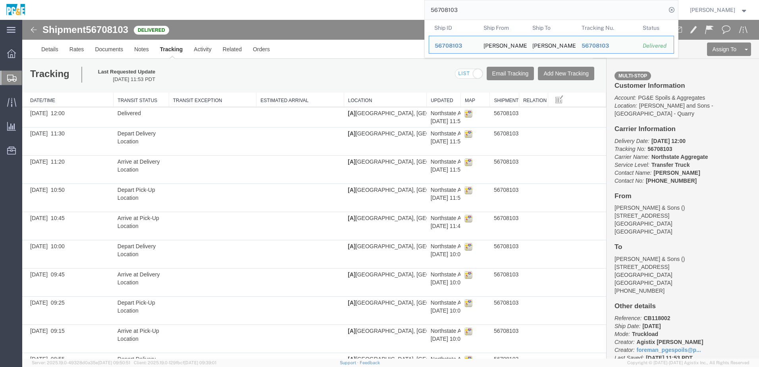
click at [444, 11] on input "56708103" at bounding box center [544, 9] width 241 height 19
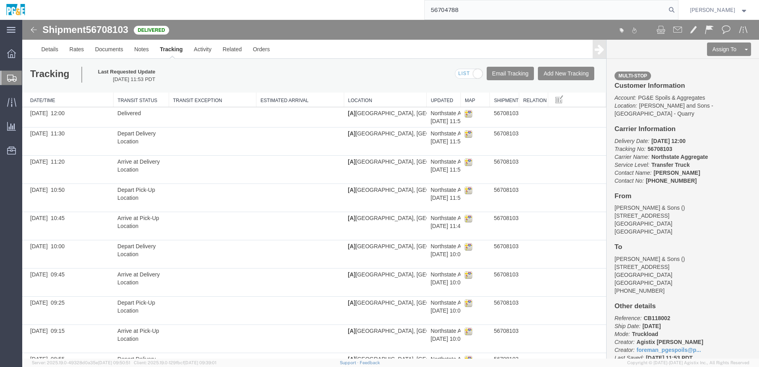
type input "56704788"
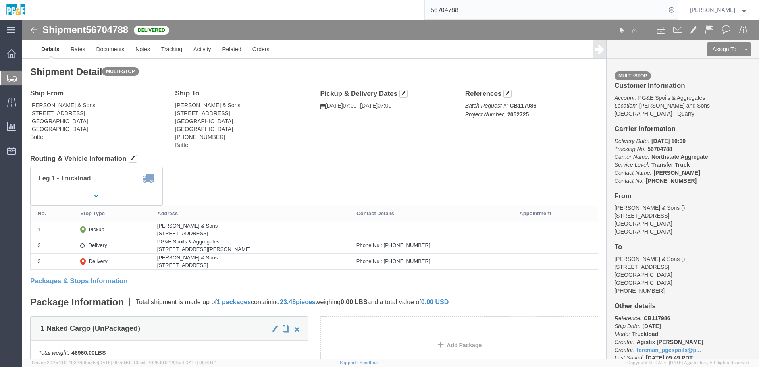
click div "Leg 1 - Truckload Vehicle 1: Transfer Truck Number of trucks: 1"
click link "Documents"
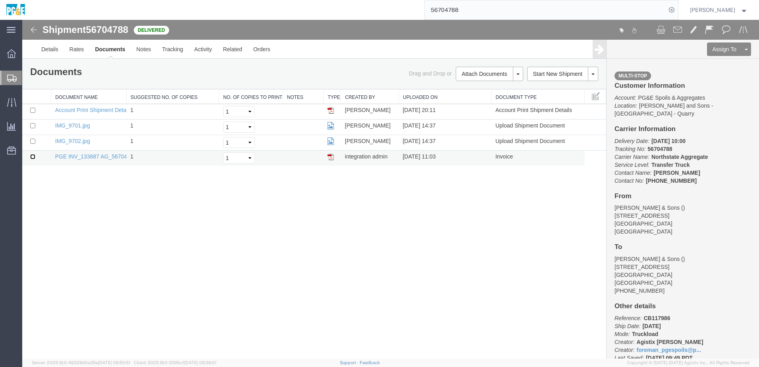
click at [33, 156] on input "checkbox" at bounding box center [32, 156] width 5 height 5
checkbox input "true"
click at [33, 142] on input "checkbox" at bounding box center [32, 140] width 5 height 5
checkbox input "true"
click at [33, 129] on td at bounding box center [36, 126] width 29 height 15
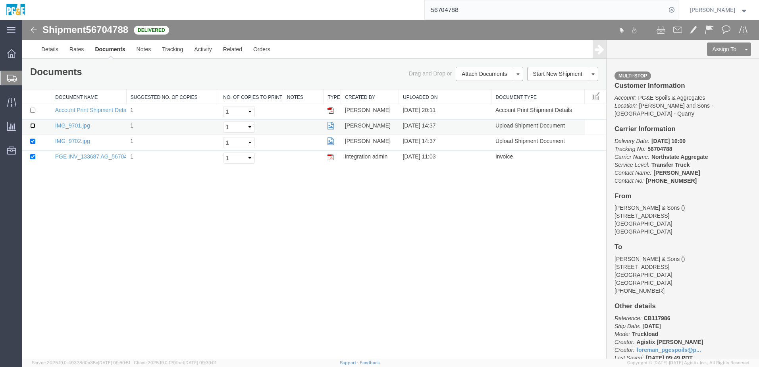
click at [34, 125] on input "checkbox" at bounding box center [32, 125] width 5 height 5
checkbox input "true"
click at [485, 90] on link "Print Documents" at bounding box center [487, 87] width 69 height 12
drag, startPoint x: 132, startPoint y: 228, endPoint x: 136, endPoint y: 110, distance: 117.9
click at [131, 218] on div "Shipment 56704788 4 of 4 Delivered Details Rates Documents Notes Tracking Activ…" at bounding box center [390, 189] width 736 height 338
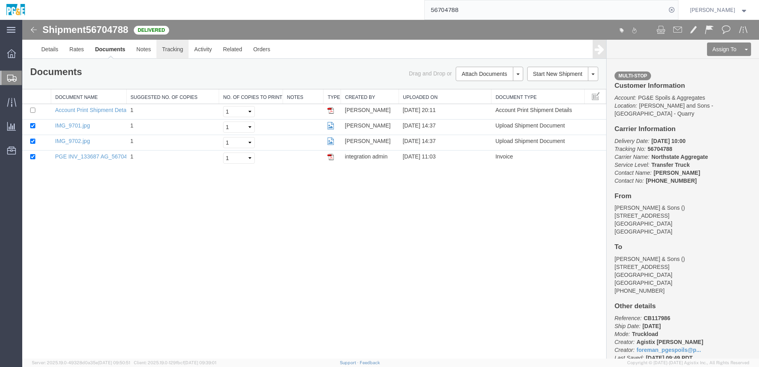
click at [179, 50] on link "Tracking" at bounding box center [172, 49] width 32 height 19
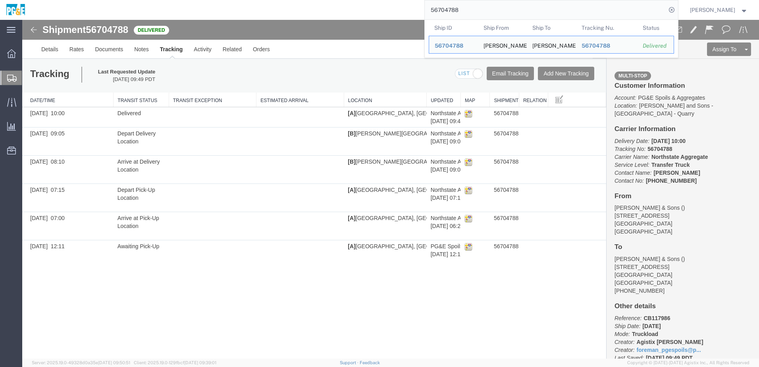
click at [449, 10] on input "56704788" at bounding box center [544, 9] width 241 height 19
paste input "19843"
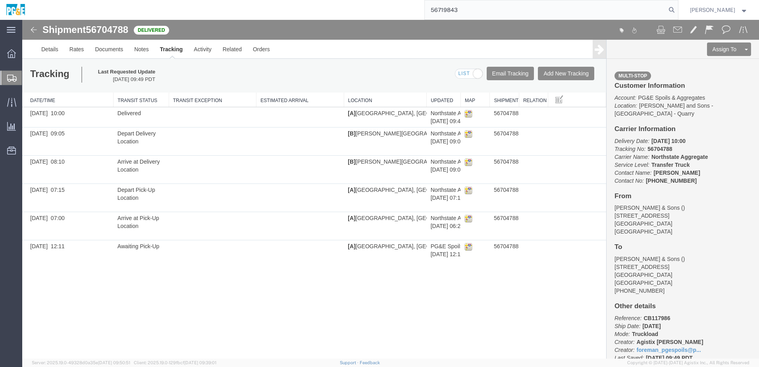
type input "56719843"
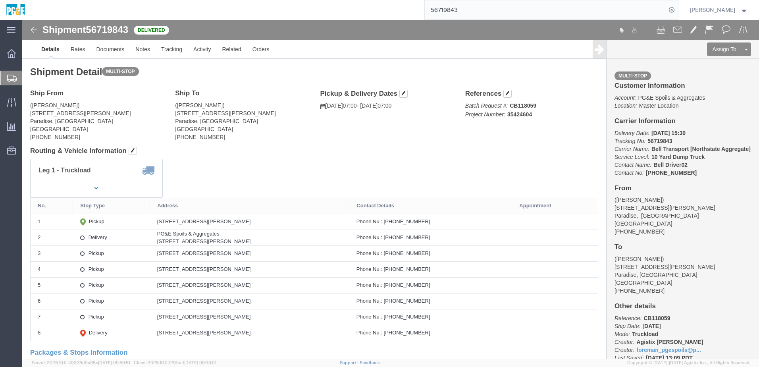
click div "Leg 1 - Truckload Vehicle 1: 10 Yard Dump Truck Number of trucks: 1"
click link "Documents"
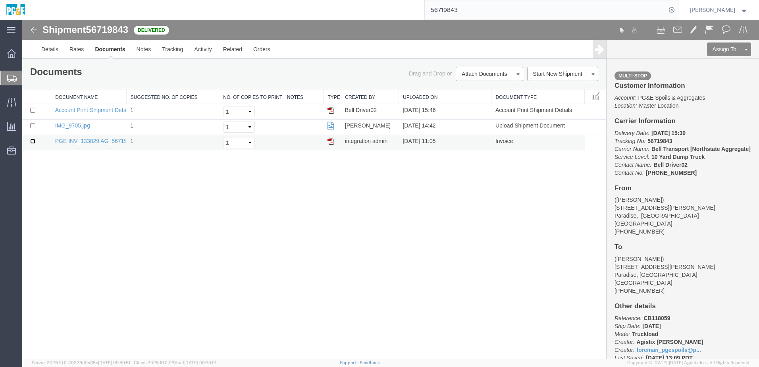
click at [33, 140] on input "checkbox" at bounding box center [32, 140] width 5 height 5
checkbox input "true"
click at [32, 124] on input "checkbox" at bounding box center [32, 125] width 5 height 5
checkbox input "true"
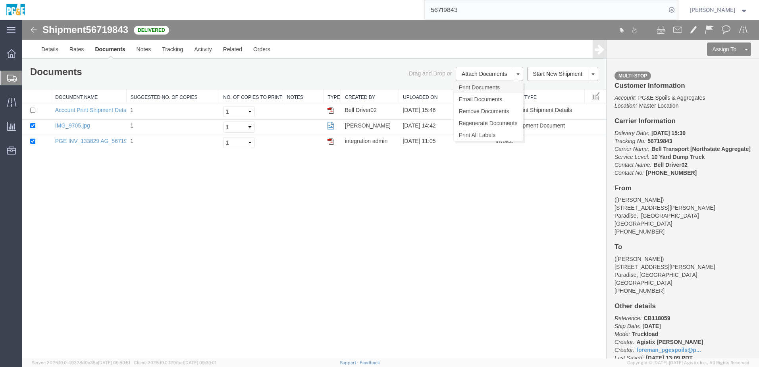
click at [491, 92] on link "Print Documents" at bounding box center [487, 87] width 69 height 12
click at [134, 253] on div "Shipment 56719843 3 of 3 Delivered Details Rates Documents Notes Tracking Activ…" at bounding box center [390, 189] width 736 height 338
click at [166, 50] on link "Tracking" at bounding box center [172, 49] width 32 height 19
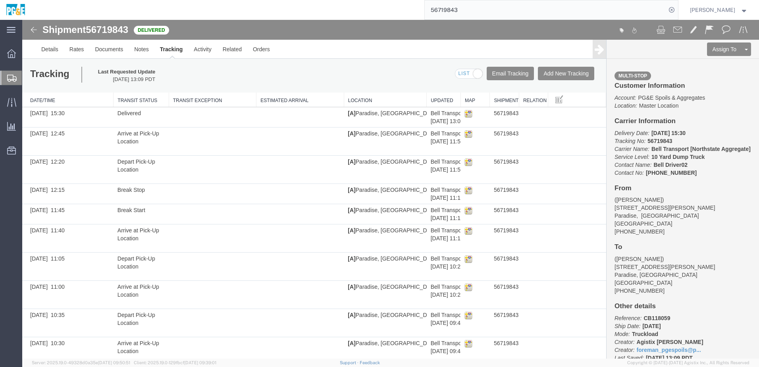
click at [440, 10] on input "56719843" at bounding box center [544, 9] width 241 height 19
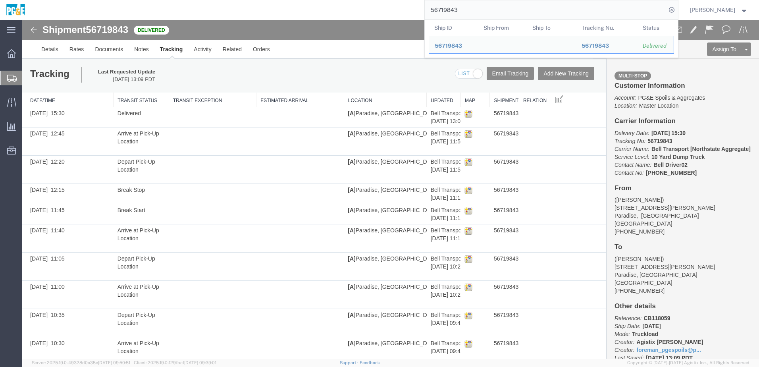
click at [440, 10] on input "56719843" at bounding box center [544, 9] width 241 height 19
paste input "654525"
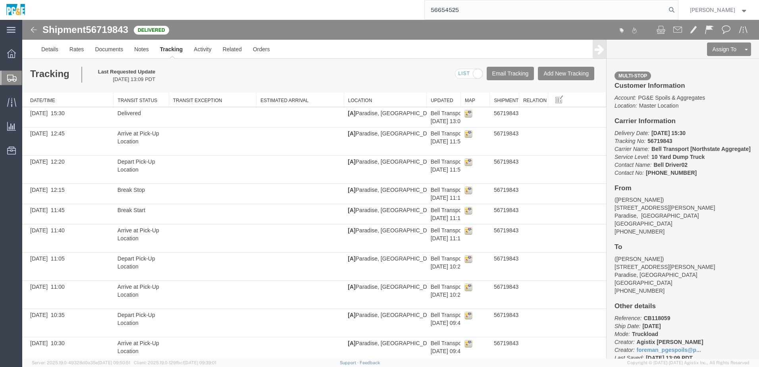
type input "56654525"
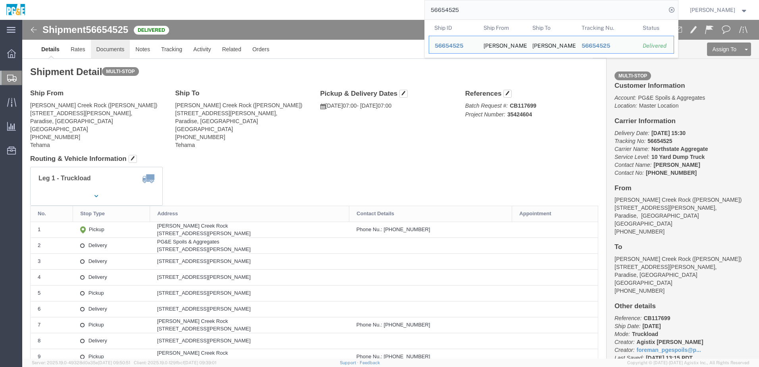
click link "Documents"
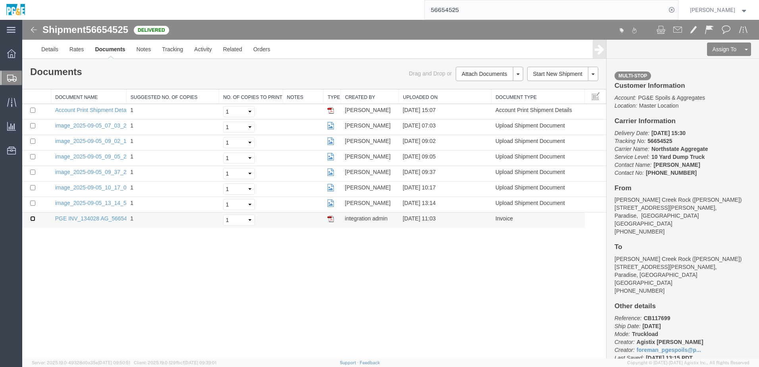
click at [31, 219] on input "checkbox" at bounding box center [32, 218] width 5 height 5
checkbox input "true"
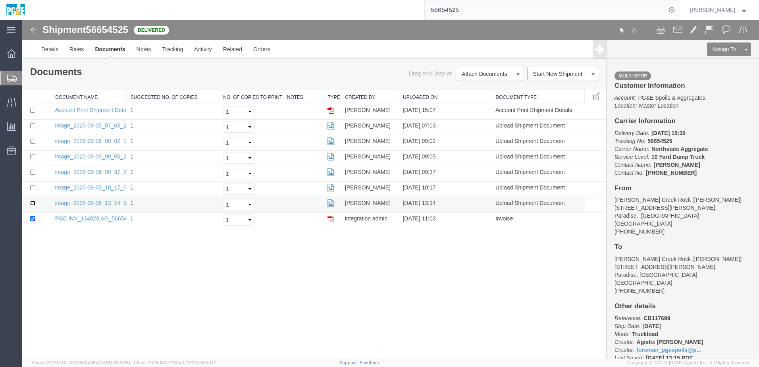
click at [33, 203] on input "checkbox" at bounding box center [32, 202] width 5 height 5
checkbox input "true"
click at [33, 188] on input "checkbox" at bounding box center [32, 187] width 5 height 5
checkbox input "true"
click at [34, 171] on input "checkbox" at bounding box center [32, 171] width 5 height 5
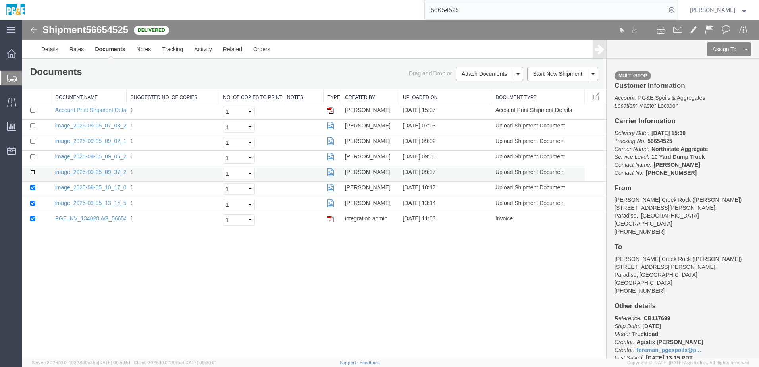
checkbox input "true"
click at [34, 157] on input "checkbox" at bounding box center [32, 156] width 5 height 5
checkbox input "true"
click at [34, 141] on input "checkbox" at bounding box center [32, 140] width 5 height 5
checkbox input "true"
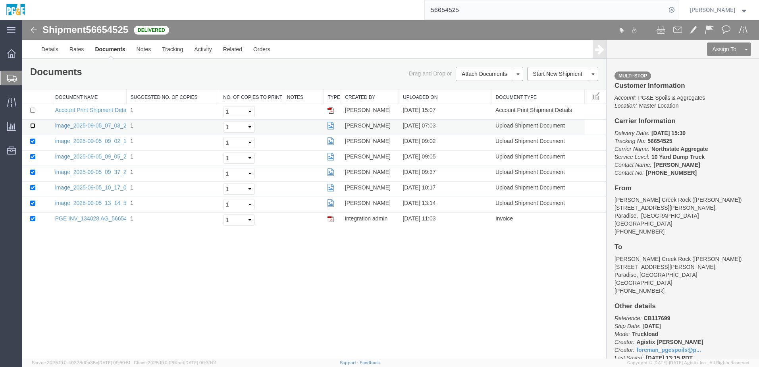
click at [33, 125] on input "checkbox" at bounding box center [32, 125] width 5 height 5
checkbox input "true"
click at [483, 86] on link "Print Documents" at bounding box center [487, 87] width 69 height 12
click at [175, 56] on link "Tracking" at bounding box center [172, 49] width 32 height 19
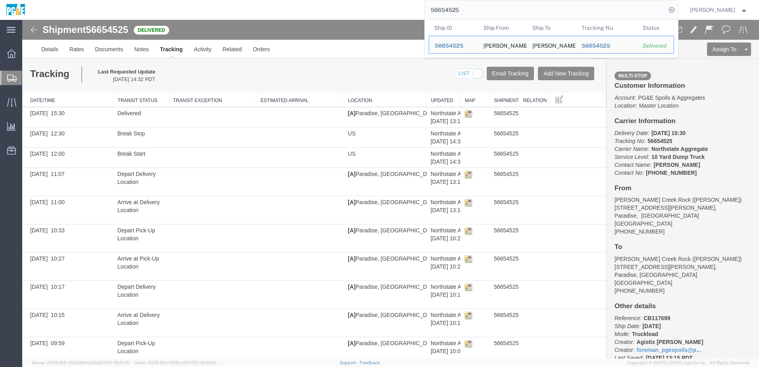
click at [457, 13] on input "56654525" at bounding box center [544, 9] width 241 height 19
paste input "1"
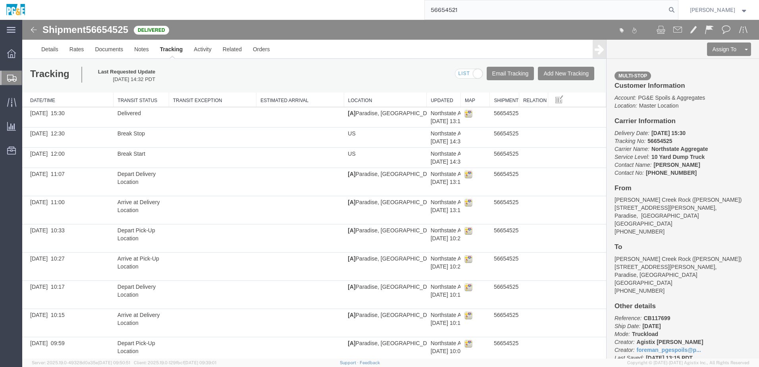
type input "56654521"
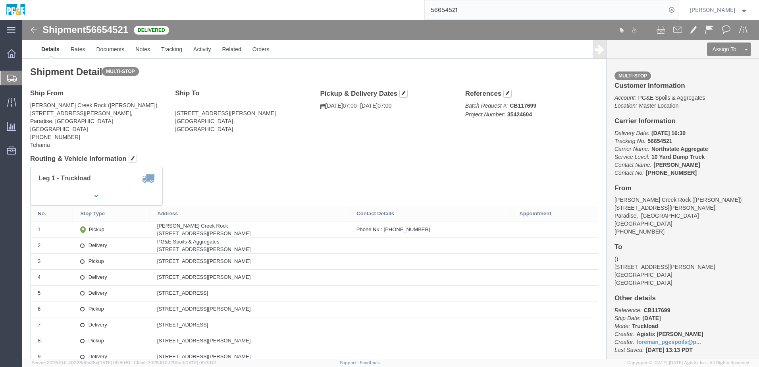
click div "Leg 1 - Truckload Vehicle 1: 10 Yard Dump Truck Number of trucks: 1"
click link "Documents"
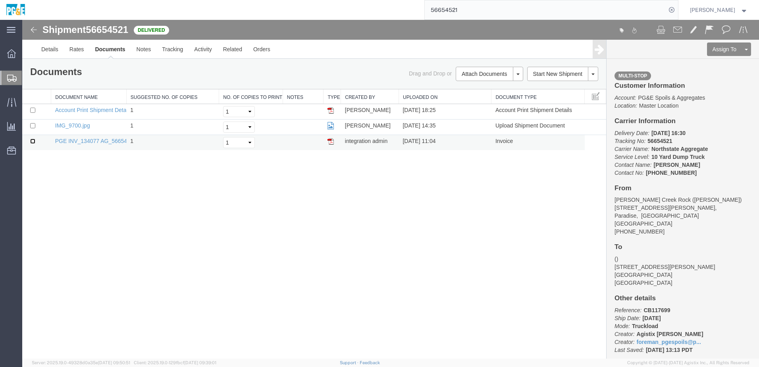
click at [32, 141] on input "checkbox" at bounding box center [32, 140] width 5 height 5
checkbox input "true"
click at [34, 128] on input "checkbox" at bounding box center [32, 125] width 5 height 5
checkbox input "true"
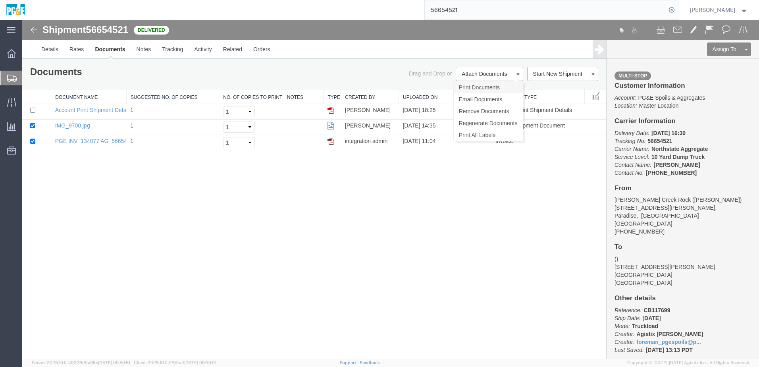
click at [490, 86] on link "Print Documents" at bounding box center [487, 87] width 69 height 12
click at [172, 52] on link "Tracking" at bounding box center [172, 49] width 32 height 19
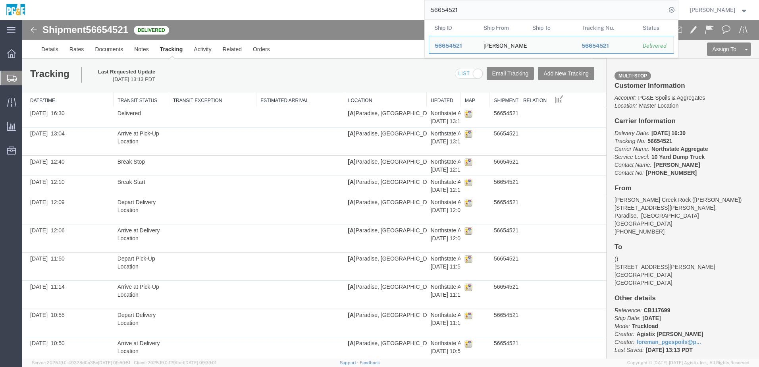
click at [451, 13] on input "56654521" at bounding box center [544, 9] width 241 height 19
paste input "737712"
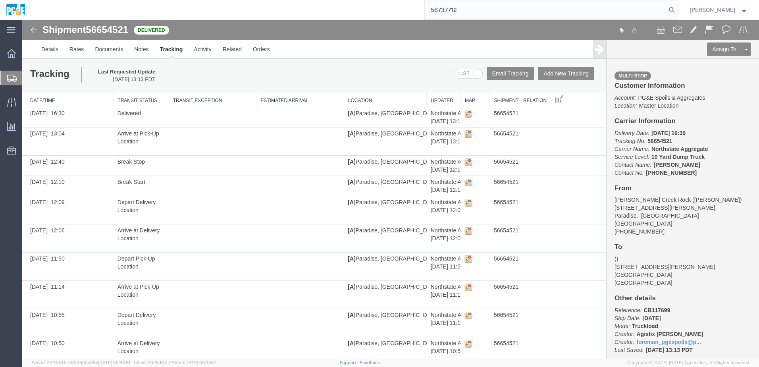
type input "56737712"
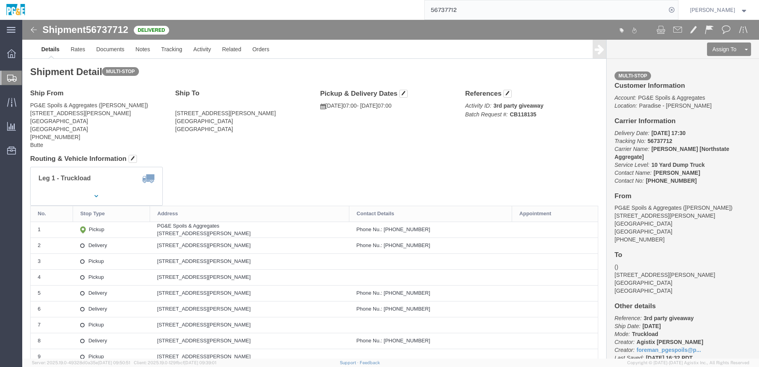
click div "Shipment Detail Multi-stop Ship From PG&E Spoils & Aggregates ([PERSON_NAME]) […"
click div "Ship From PG&E Spoils & Aggregates ([PERSON_NAME]) [STREET_ADDRESS][PERSON_NAME…"
click div "Leg 1 - Truckload Vehicle 1: 10 Yard Dump Truck Number of trucks: 1"
click link "Documents"
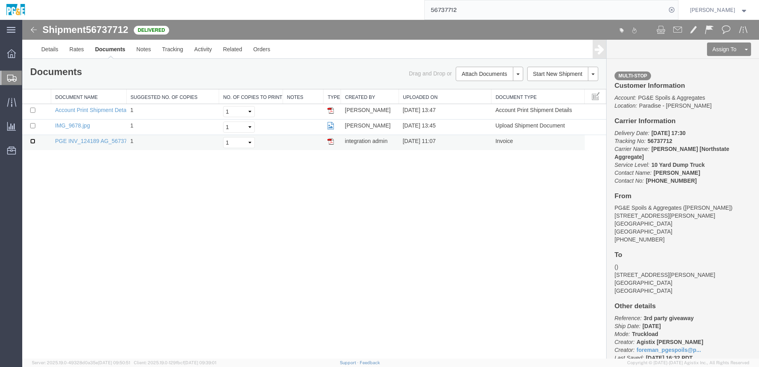
click at [33, 143] on input "checkbox" at bounding box center [32, 140] width 5 height 5
checkbox input "true"
click at [33, 124] on input "checkbox" at bounding box center [32, 125] width 5 height 5
checkbox input "true"
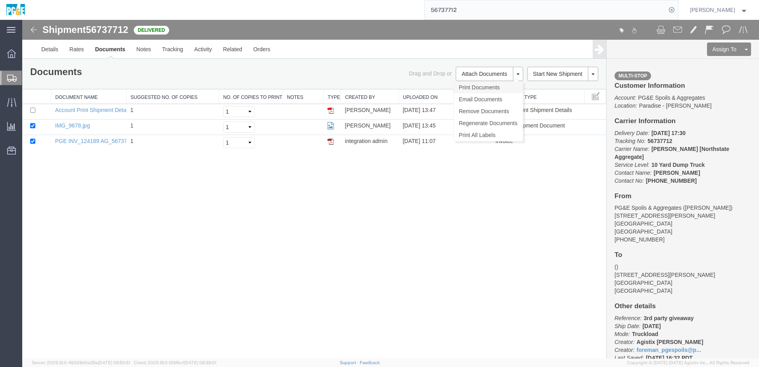
click at [486, 90] on link "Print Documents" at bounding box center [487, 87] width 69 height 12
click at [174, 53] on link "Tracking" at bounding box center [172, 49] width 32 height 19
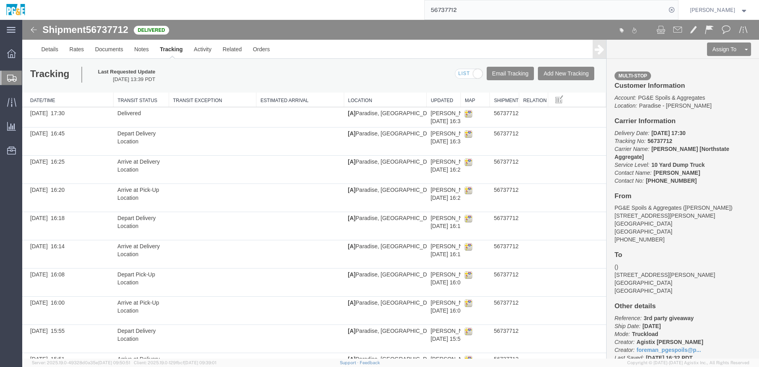
click at [461, 12] on input "56737712" at bounding box center [544, 9] width 241 height 19
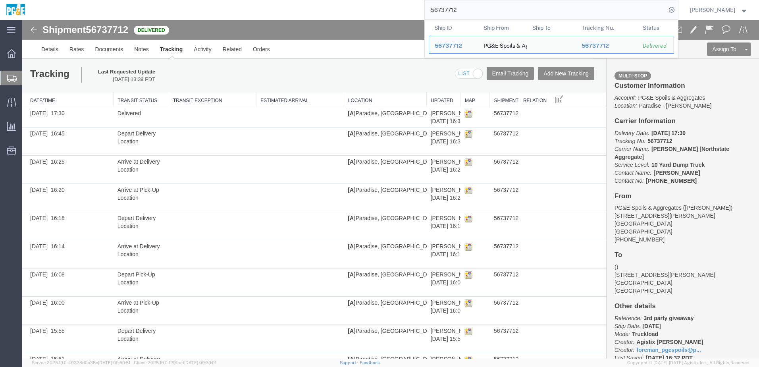
click at [461, 12] on input "56737712" at bounding box center [544, 9] width 241 height 19
paste input "1433"
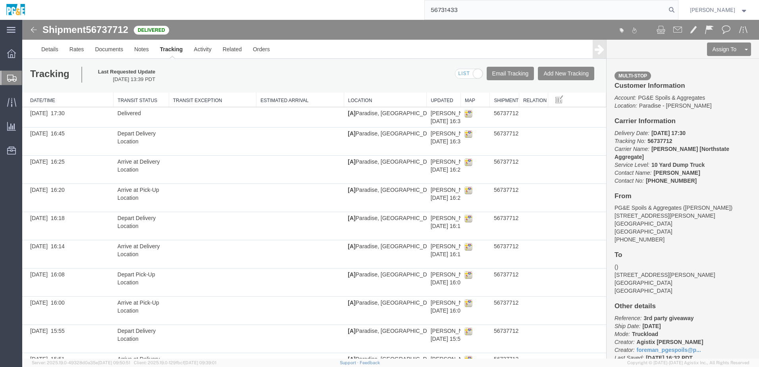
type input "56731433"
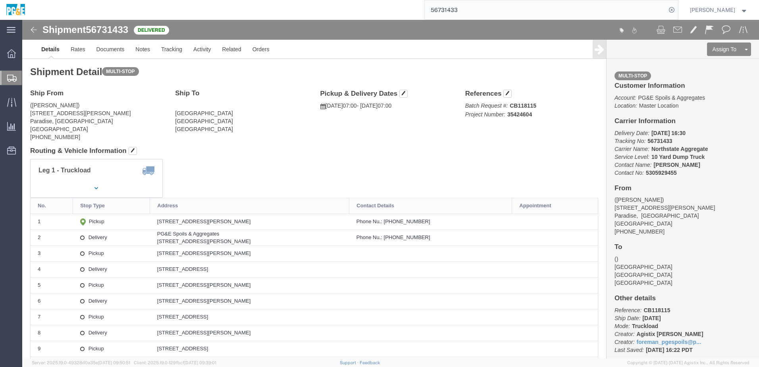
click div "Leg 1 - Truckload Vehicle 1: 10 Yard Dump Truck Number of trucks: 1"
click link "Documents"
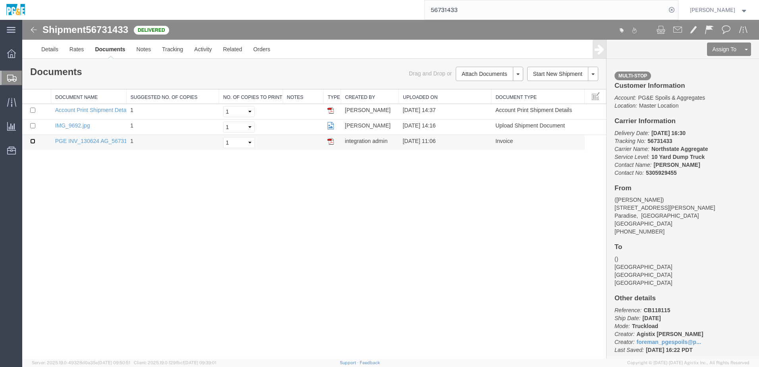
click at [32, 142] on input "checkbox" at bounding box center [32, 140] width 5 height 5
checkbox input "true"
click at [35, 122] on td at bounding box center [36, 126] width 29 height 15
click at [35, 125] on input "checkbox" at bounding box center [32, 125] width 5 height 5
checkbox input "true"
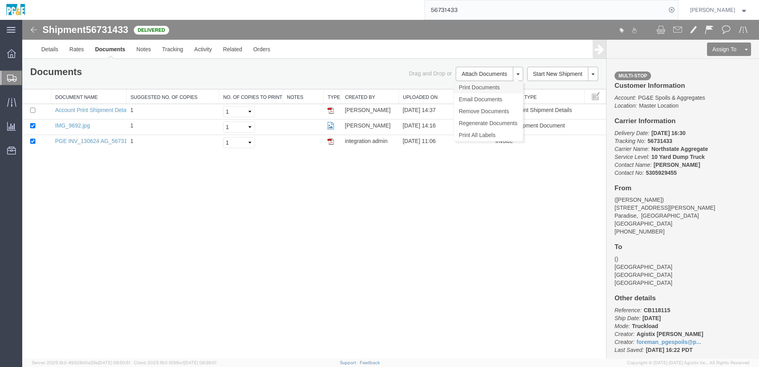
click at [466, 90] on link "Print Documents" at bounding box center [487, 87] width 69 height 12
click at [172, 52] on link "Tracking" at bounding box center [172, 49] width 32 height 19
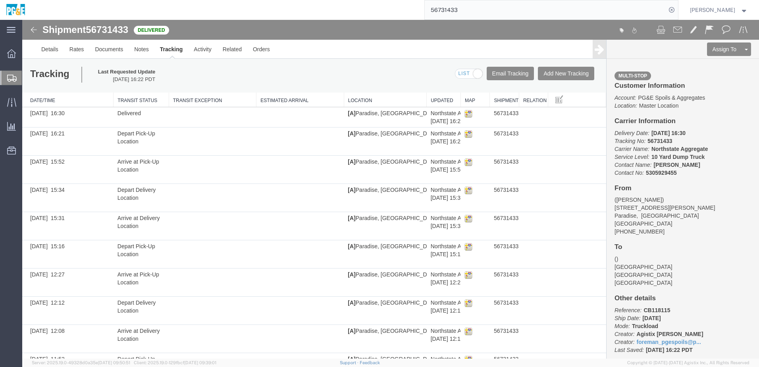
click at [454, 12] on input "56731433" at bounding box center [544, 9] width 241 height 19
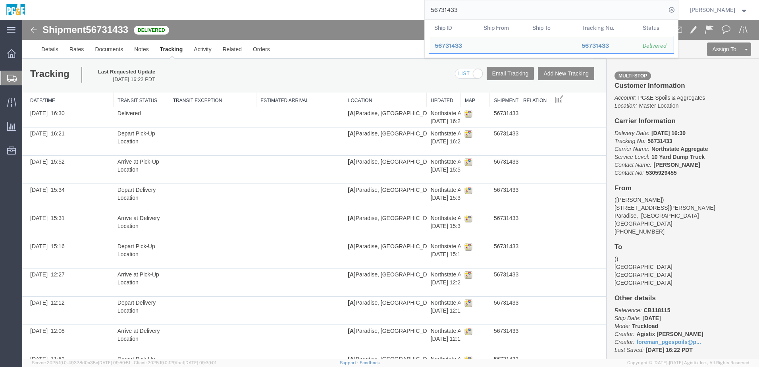
click at [454, 12] on input "56731433" at bounding box center [544, 9] width 241 height 19
paste input "7708"
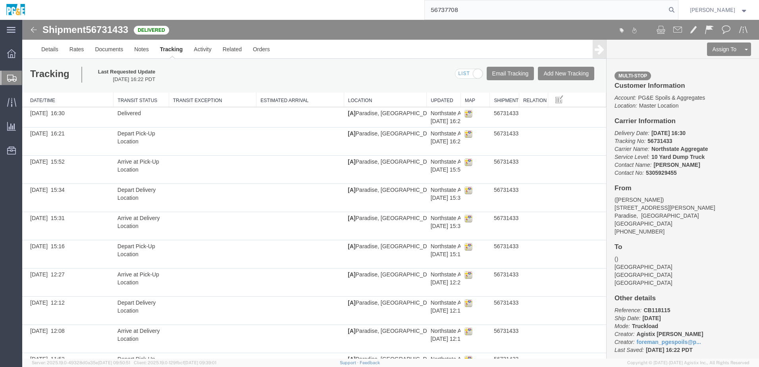
type input "56737708"
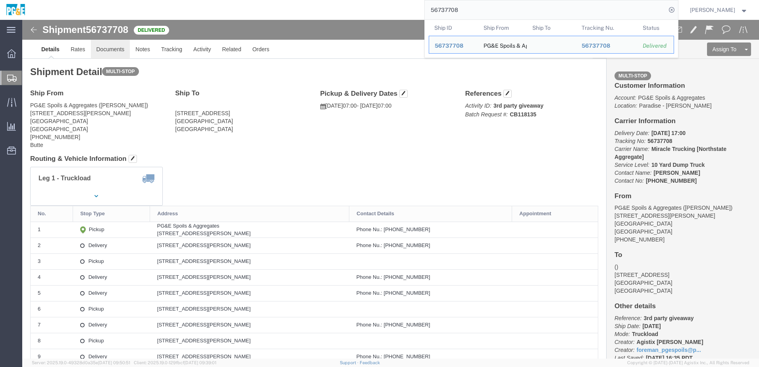
click link "Documents"
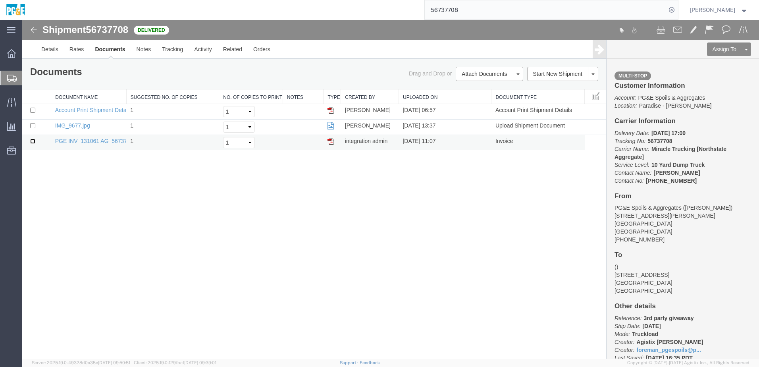
click at [33, 142] on input "checkbox" at bounding box center [32, 140] width 5 height 5
checkbox input "true"
click at [33, 126] on input "checkbox" at bounding box center [32, 125] width 5 height 5
checkbox input "true"
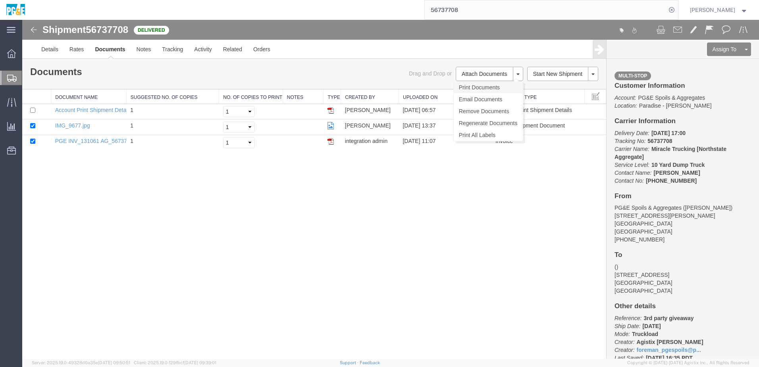
click at [495, 87] on link "Print Documents" at bounding box center [487, 87] width 69 height 12
click at [171, 52] on link "Tracking" at bounding box center [172, 49] width 32 height 19
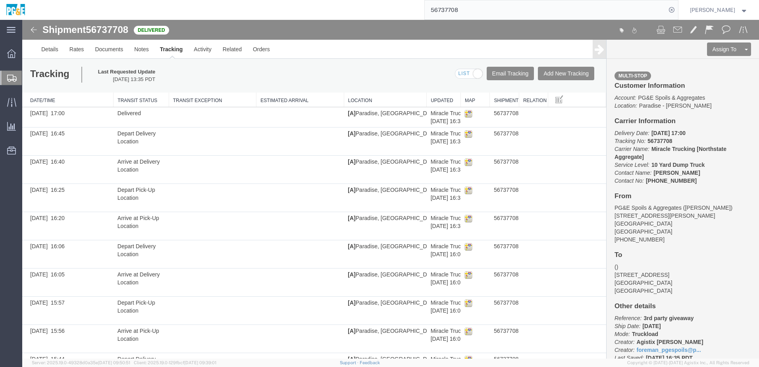
click at [455, 9] on input "56737708" at bounding box center [544, 9] width 241 height 19
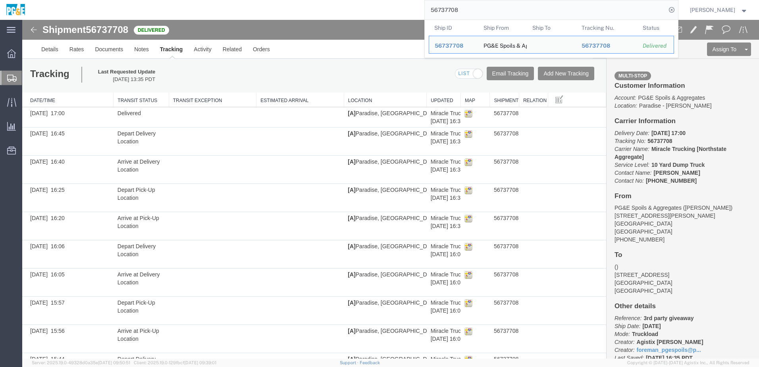
click at [455, 9] on input "56737708" at bounding box center [544, 9] width 241 height 19
paste input "1427"
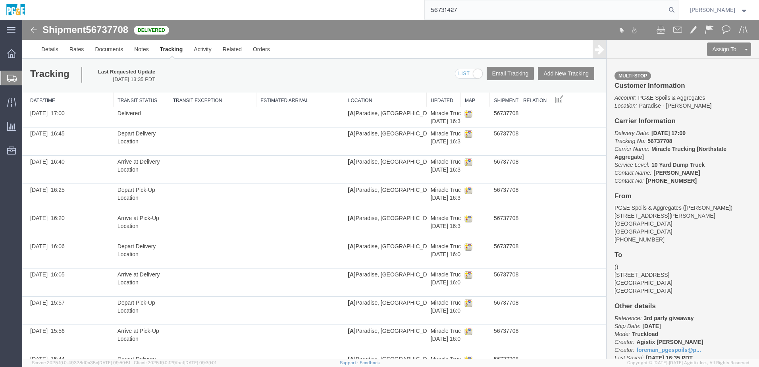
type input "56731427"
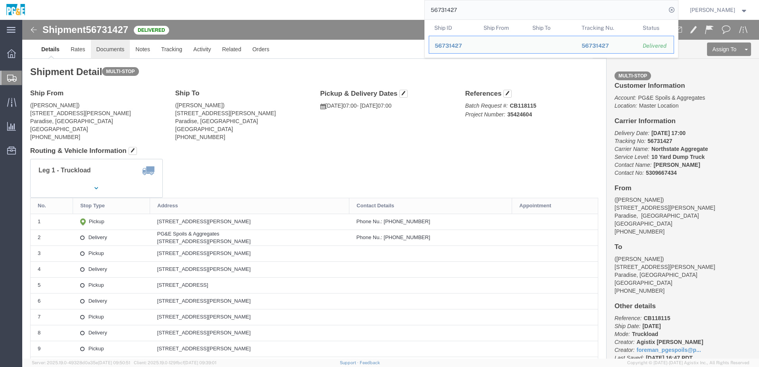
click link "Documents"
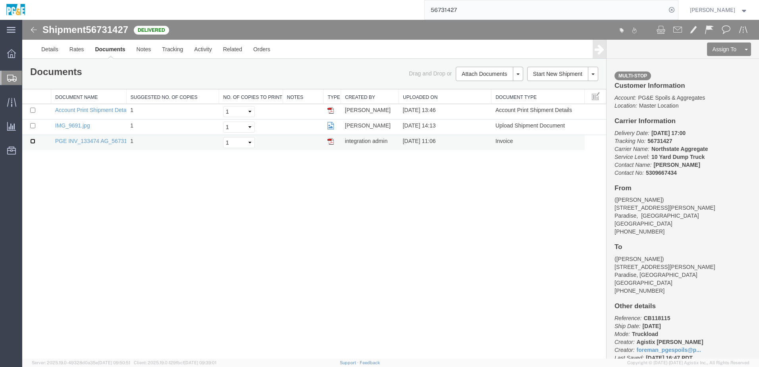
click at [33, 141] on input "checkbox" at bounding box center [32, 140] width 5 height 5
checkbox input "true"
click at [33, 126] on input "checkbox" at bounding box center [32, 125] width 5 height 5
checkbox input "true"
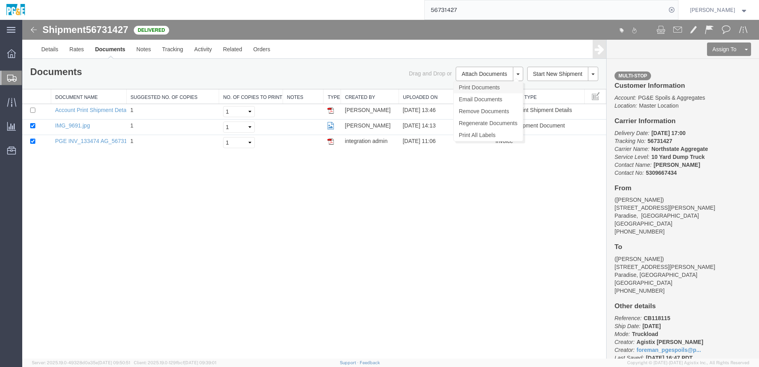
click at [477, 88] on link "Print Documents" at bounding box center [487, 87] width 69 height 12
click at [170, 51] on link "Tracking" at bounding box center [172, 49] width 32 height 19
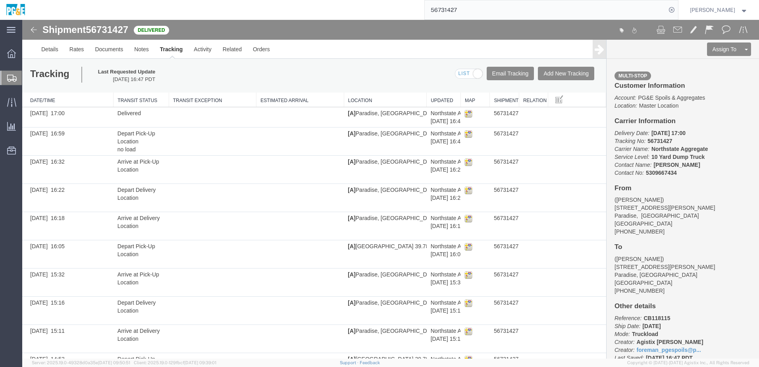
click at [461, 6] on input "56731427" at bounding box center [544, 9] width 241 height 19
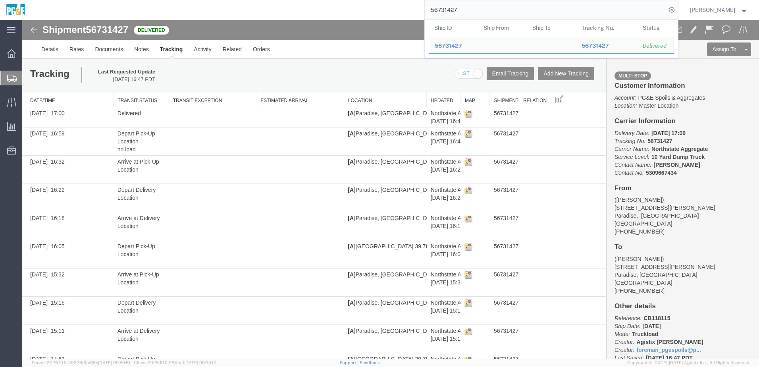
click at [461, 6] on input "56731427" at bounding box center [544, 9] width 241 height 19
paste input "30"
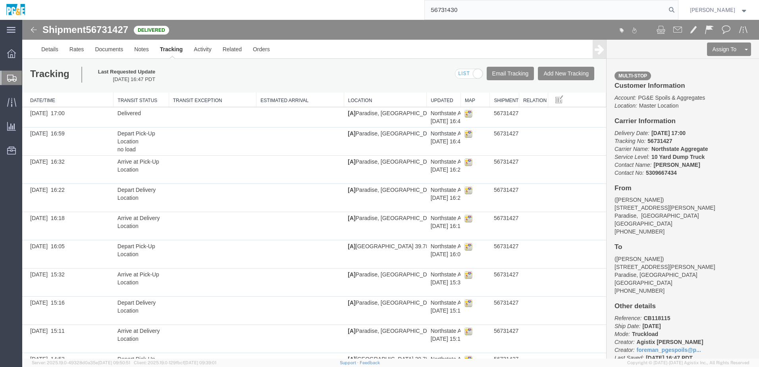
type input "56731430"
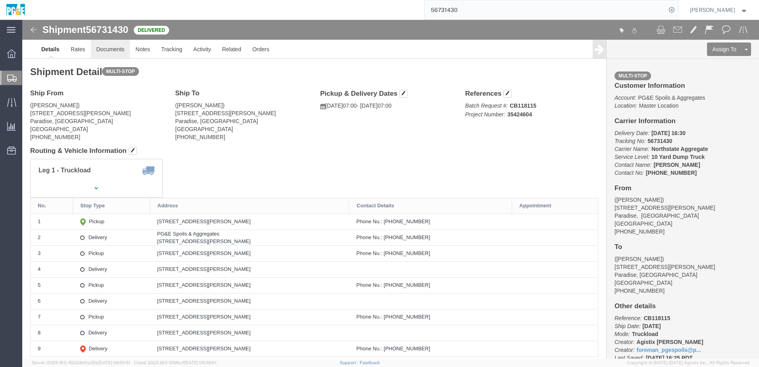
click link "Documents"
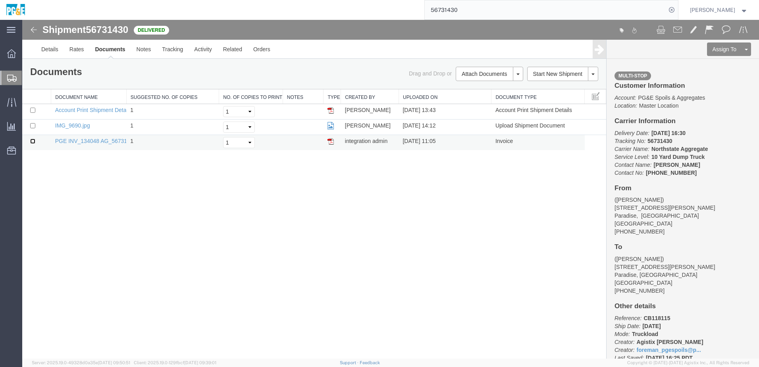
click at [33, 140] on input "checkbox" at bounding box center [32, 140] width 5 height 5
checkbox input "true"
click at [33, 128] on input "checkbox" at bounding box center [32, 125] width 5 height 5
checkbox input "true"
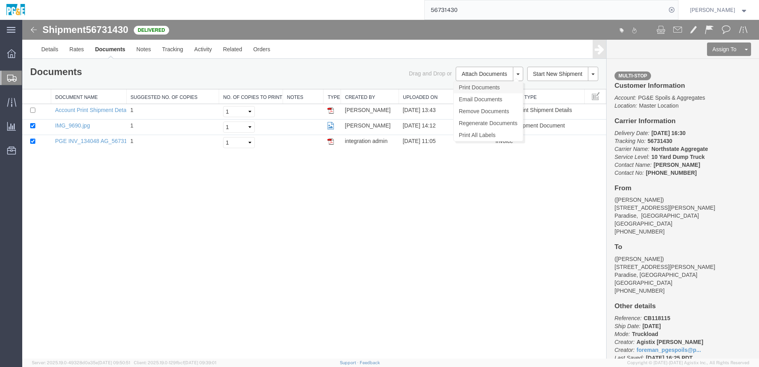
click at [489, 88] on link "Print Documents" at bounding box center [487, 87] width 69 height 12
click at [168, 53] on link "Tracking" at bounding box center [172, 49] width 32 height 19
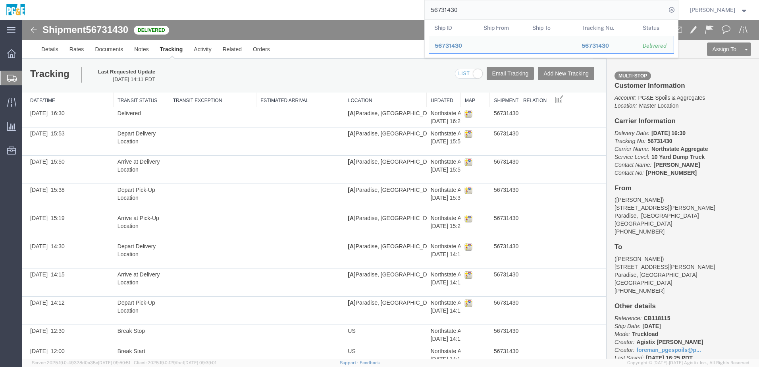
click at [461, 8] on input "56731430" at bounding box center [544, 9] width 241 height 19
paste input "48722"
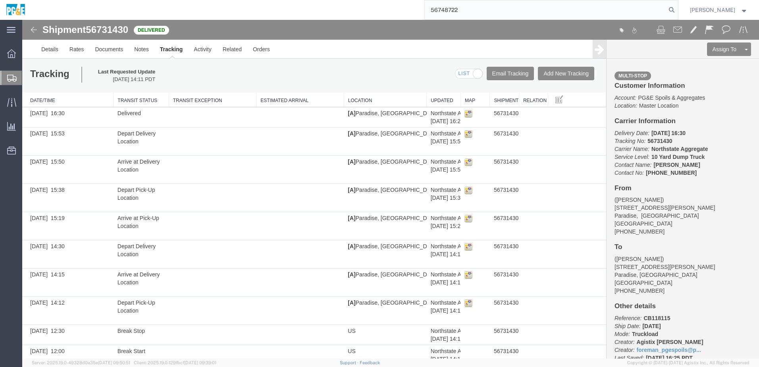
type input "56748722"
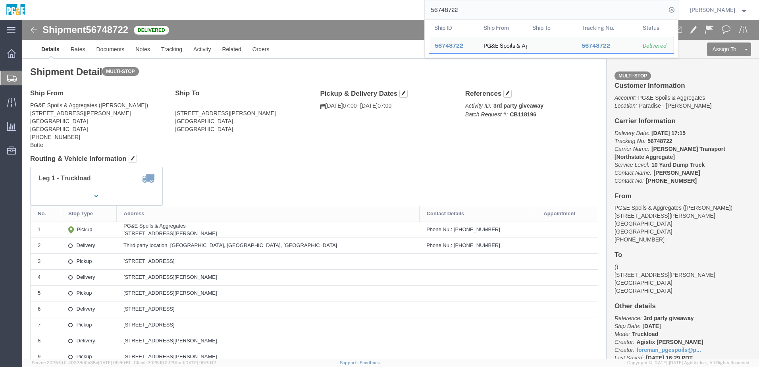
click div "Ship From PG&E Spoils & Aggregates ([PERSON_NAME]) [STREET_ADDRESS][PERSON_NAME…"
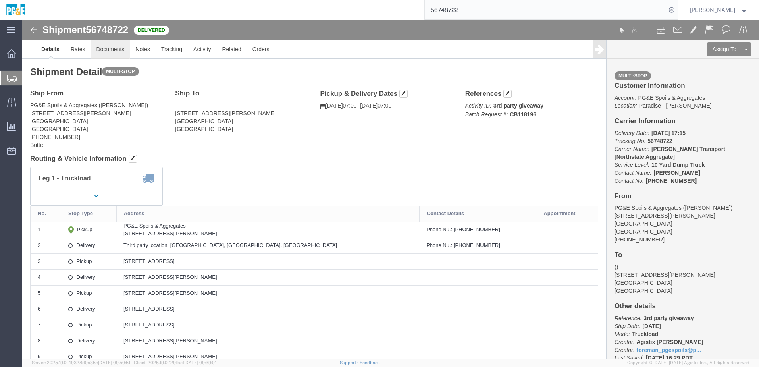
click link "Documents"
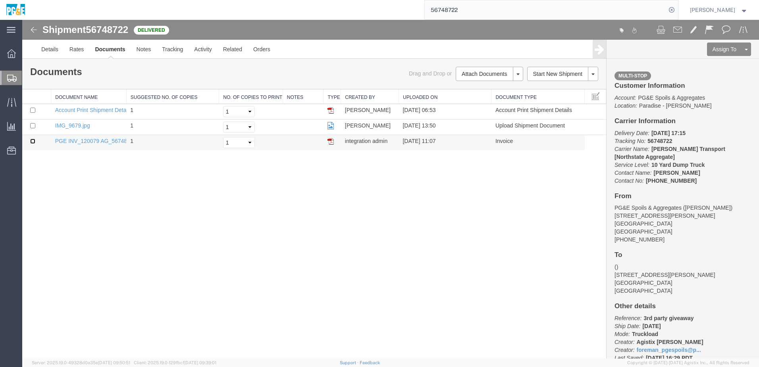
click at [33, 140] on input "checkbox" at bounding box center [32, 140] width 5 height 5
checkbox input "true"
click at [33, 125] on input "checkbox" at bounding box center [32, 125] width 5 height 5
checkbox input "true"
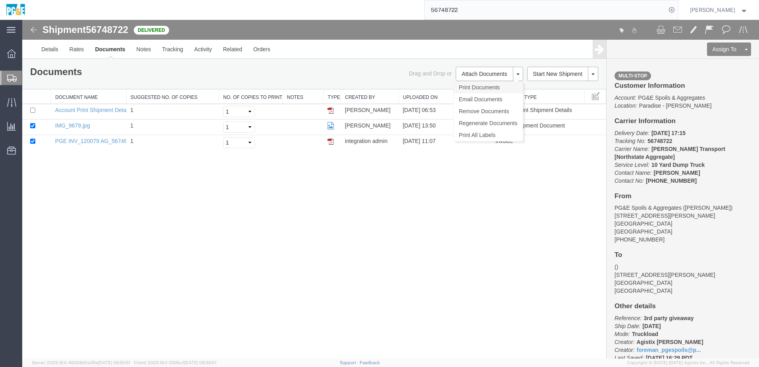
click at [487, 85] on link "Print Documents" at bounding box center [487, 87] width 69 height 12
click at [171, 49] on link "Tracking" at bounding box center [172, 49] width 32 height 19
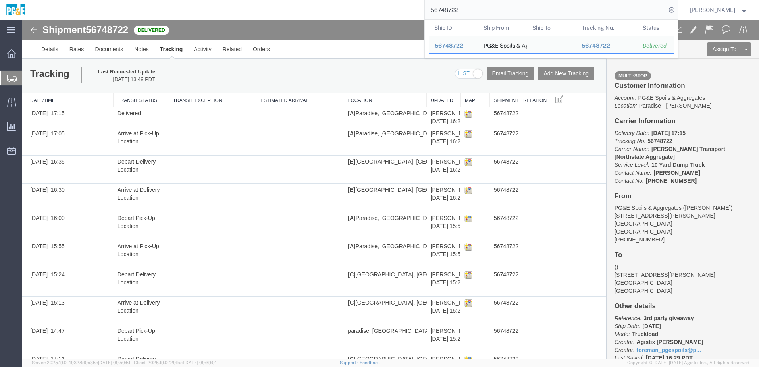
click at [448, 8] on input "56748722" at bounding box center [544, 9] width 241 height 19
paste input "51369"
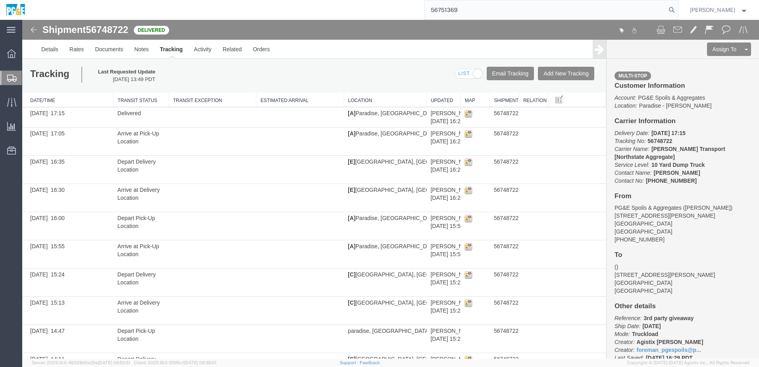
type input "56751369"
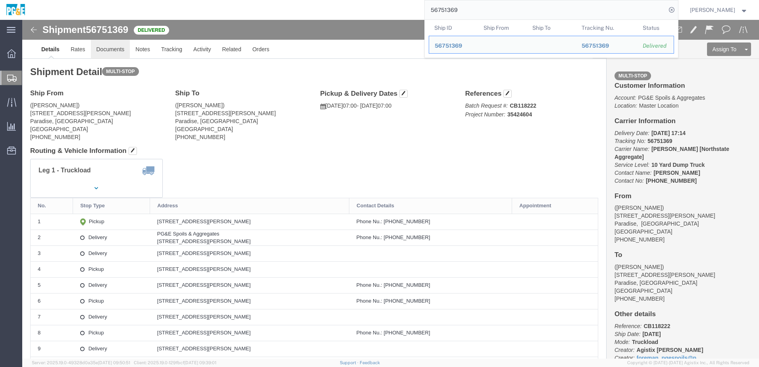
click link "Documents"
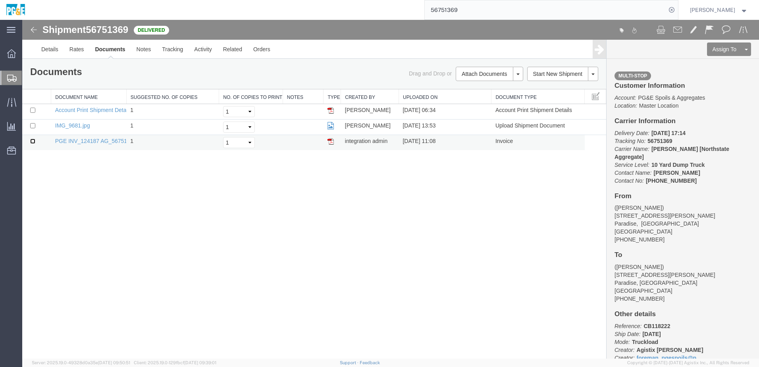
click at [33, 140] on input "checkbox" at bounding box center [32, 140] width 5 height 5
checkbox input "true"
click at [32, 125] on input "checkbox" at bounding box center [32, 125] width 5 height 5
checkbox input "true"
click at [22, 20] on link "Print Documents" at bounding box center [22, 20] width 0 height 0
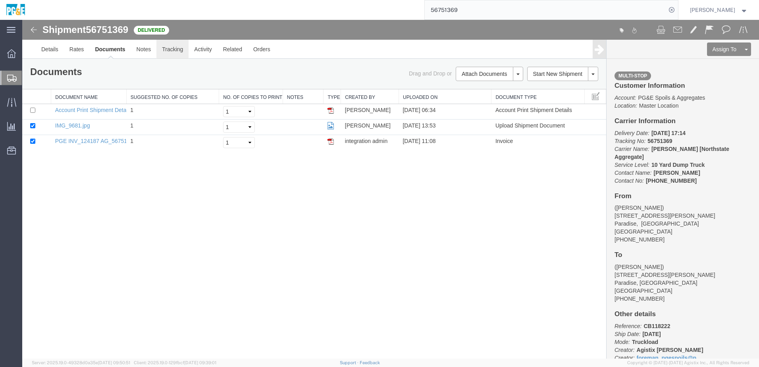
click at [167, 52] on link "Tracking" at bounding box center [172, 49] width 32 height 19
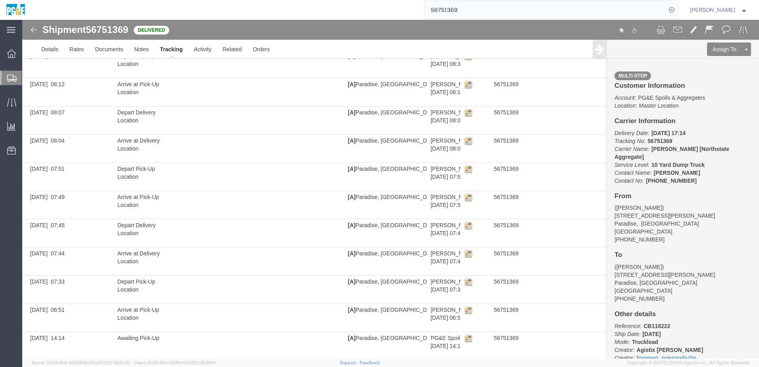
scroll to position [880, 0]
click at [454, 9] on input "56751369" at bounding box center [544, 9] width 241 height 19
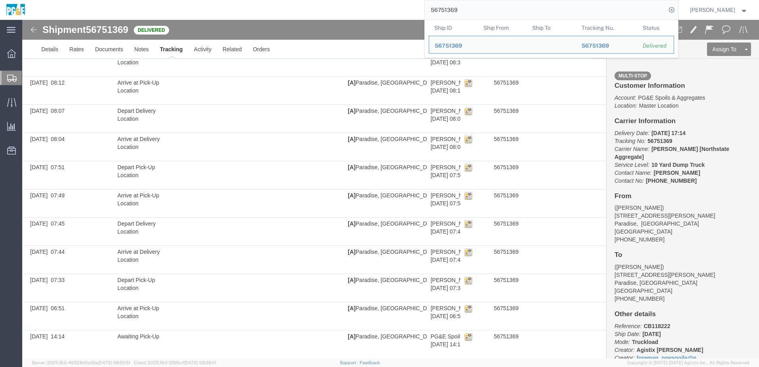
click at [454, 9] on input "56751369" at bounding box center [544, 9] width 241 height 19
paste input "208"
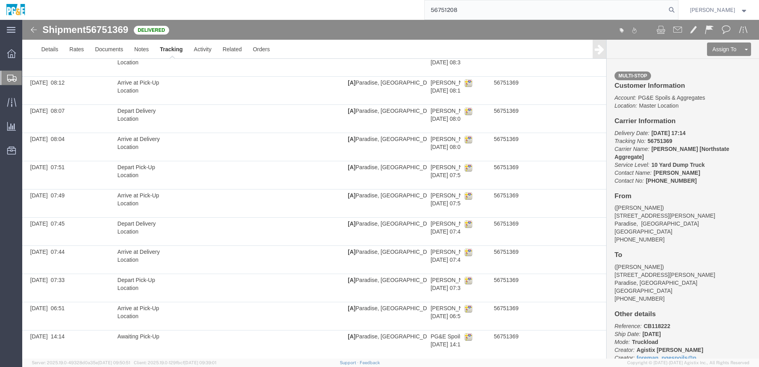
type input "56751208"
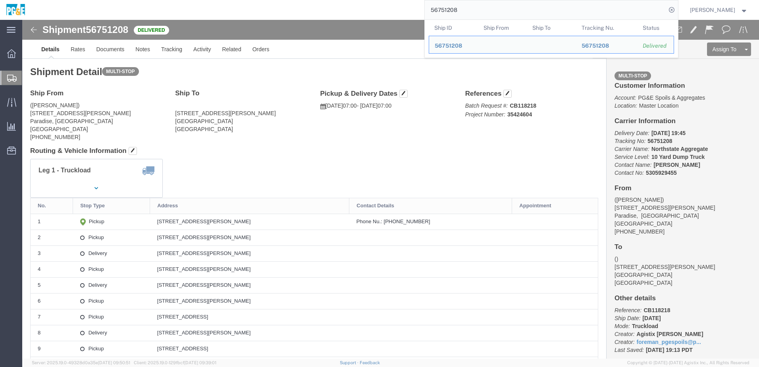
click div "Leg 1 - Truckload Vehicle 1: 10 Yard Dump Truck Number of trucks: 1"
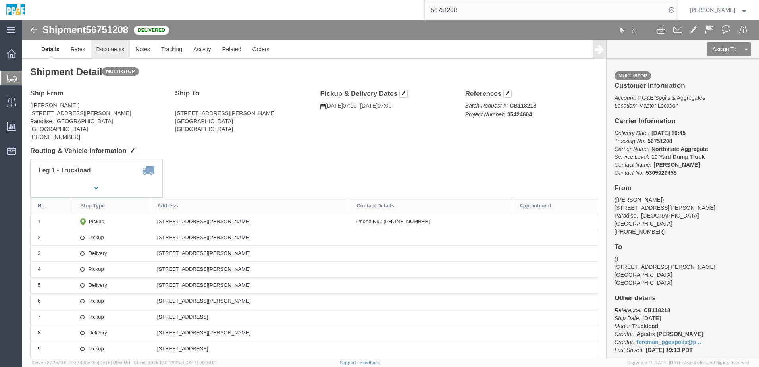
click link "Documents"
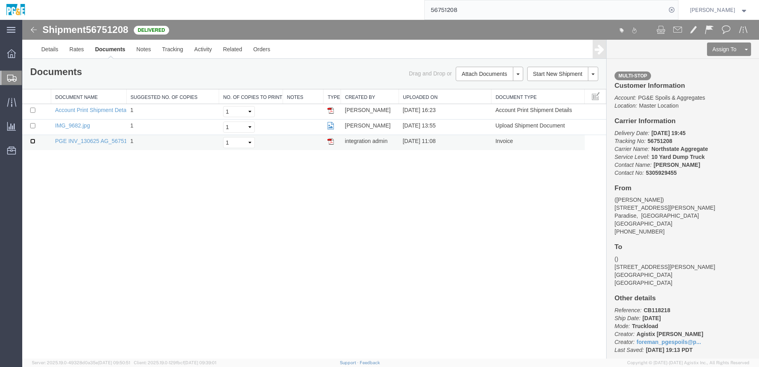
click at [33, 141] on input "checkbox" at bounding box center [32, 140] width 5 height 5
checkbox input "true"
click at [33, 126] on input "checkbox" at bounding box center [32, 125] width 5 height 5
checkbox input "true"
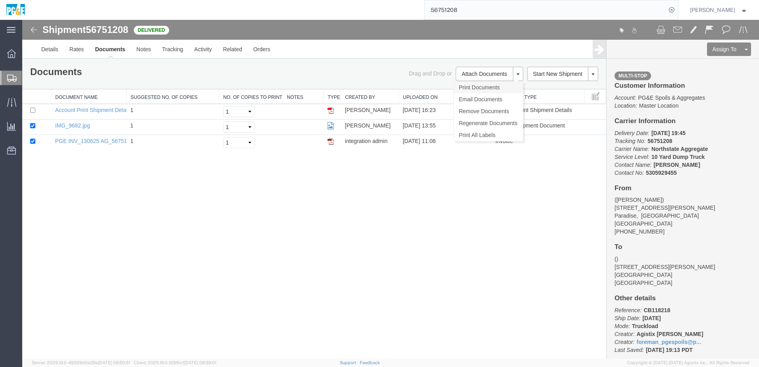
click at [481, 87] on link "Print Documents" at bounding box center [487, 87] width 69 height 12
click at [177, 52] on link "Tracking" at bounding box center [172, 49] width 32 height 19
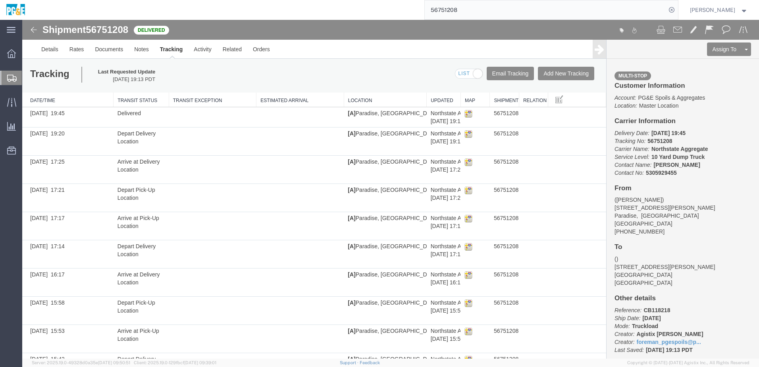
click at [454, 9] on input "56751208" at bounding box center [544, 9] width 241 height 19
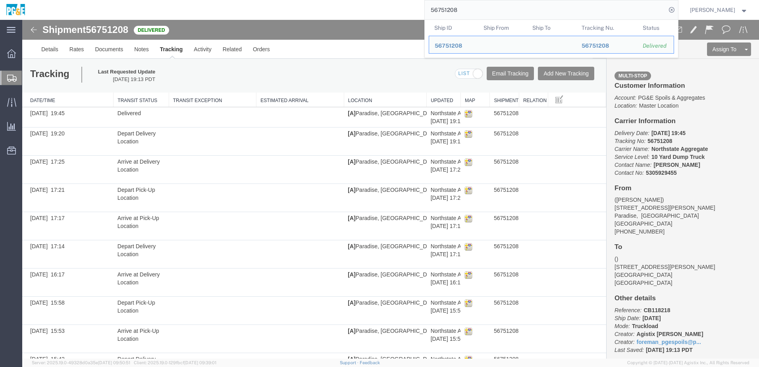
click at [454, 9] on input "56751208" at bounding box center [544, 9] width 241 height 19
paste input "1"
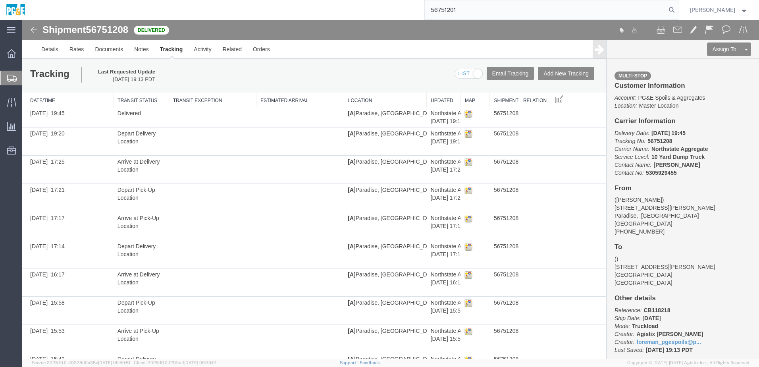
type input "56751201"
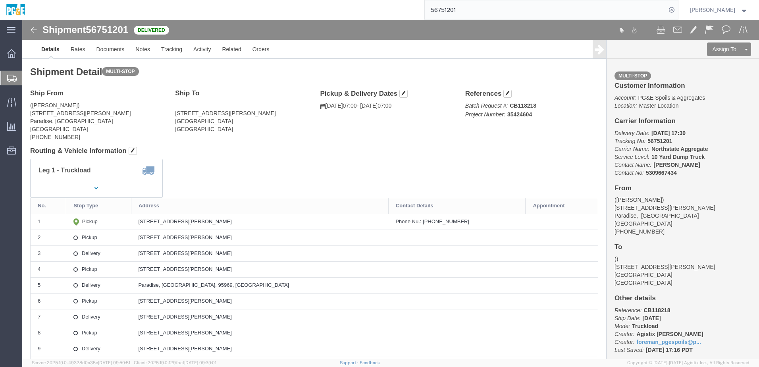
click div "Leg 1 - Truckload Vehicle 1: 10 Yard Dump Truck Number of trucks: 1"
click link "Documents"
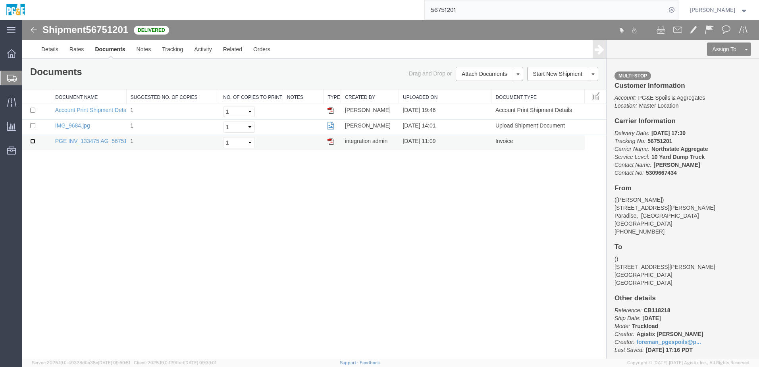
click at [32, 142] on input "checkbox" at bounding box center [32, 140] width 5 height 5
checkbox input "true"
click at [32, 126] on input "checkbox" at bounding box center [32, 125] width 5 height 5
checkbox input "true"
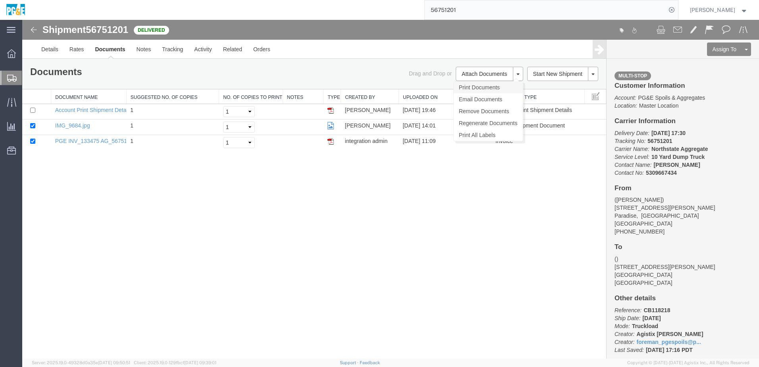
click at [478, 86] on link "Print Documents" at bounding box center [487, 87] width 69 height 12
click at [169, 51] on link "Tracking" at bounding box center [172, 49] width 32 height 19
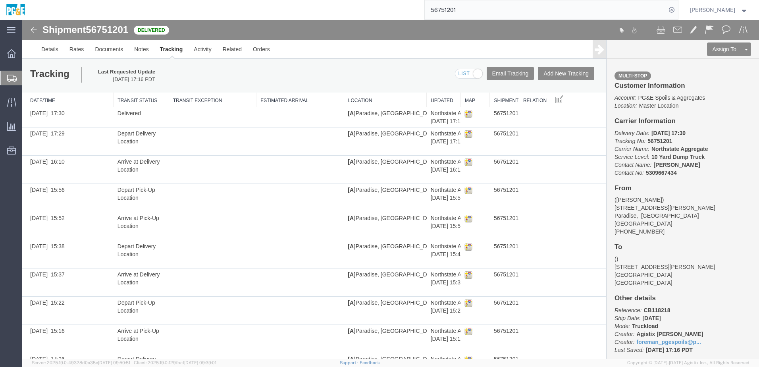
click at [447, 8] on input "56751201" at bounding box center [544, 9] width 241 height 19
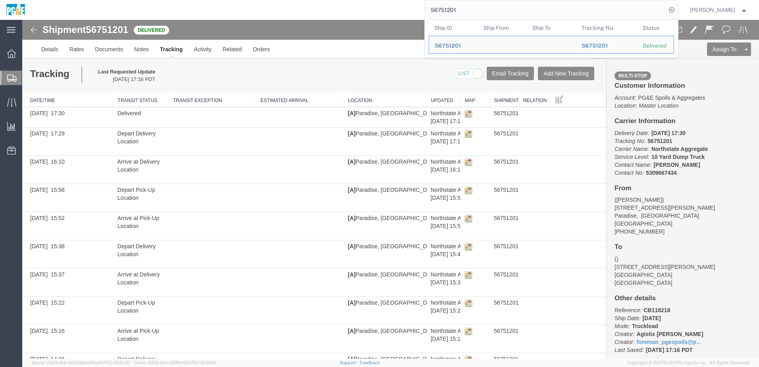
click at [447, 8] on input "56751201" at bounding box center [544, 9] width 241 height 19
paste input "48724"
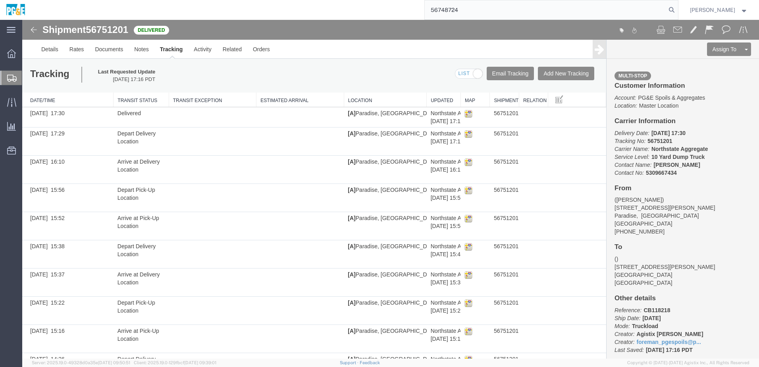
type input "56748724"
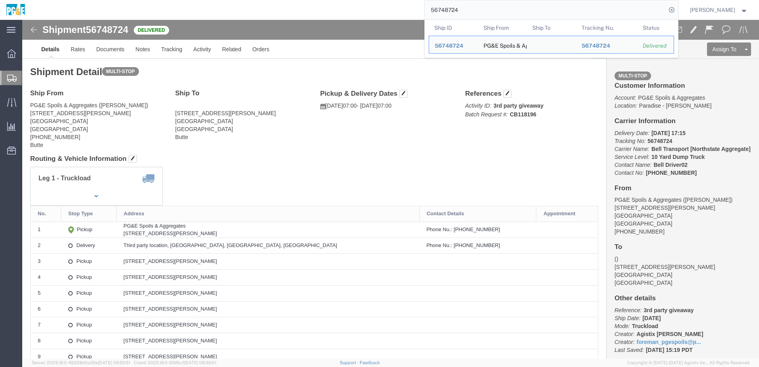
click div "Leg 1 - Truckload Vehicle 1: 10 Yard Dump Truck Number of trucks: 1"
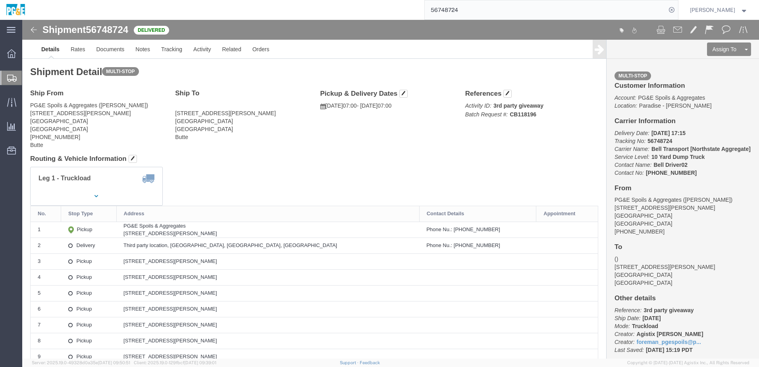
click div "Leg 1 - Truckload Vehicle 1: 10 Yard Dump Truck Number of trucks: 1"
click link "Documents"
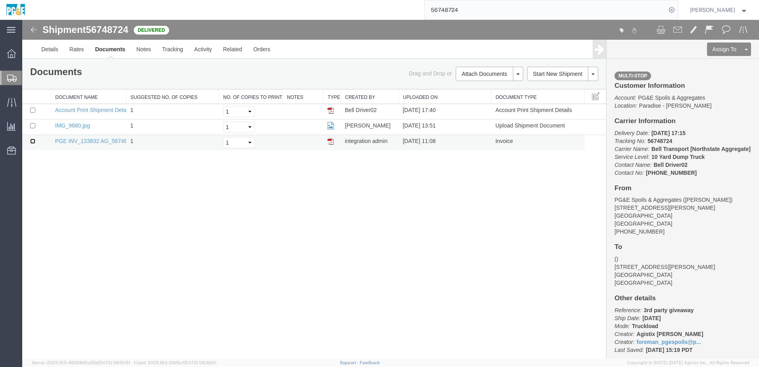
click at [32, 141] on input "checkbox" at bounding box center [32, 140] width 5 height 5
checkbox input "true"
click at [33, 126] on input "checkbox" at bounding box center [32, 125] width 5 height 5
checkbox input "true"
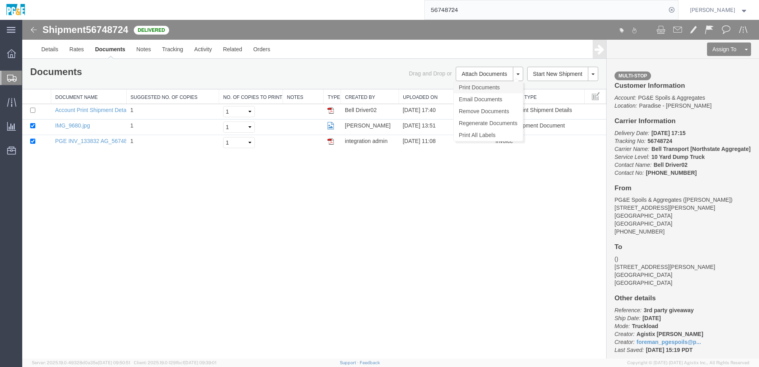
click at [490, 88] on link "Print Documents" at bounding box center [487, 87] width 69 height 12
click at [167, 50] on link "Tracking" at bounding box center [172, 49] width 32 height 19
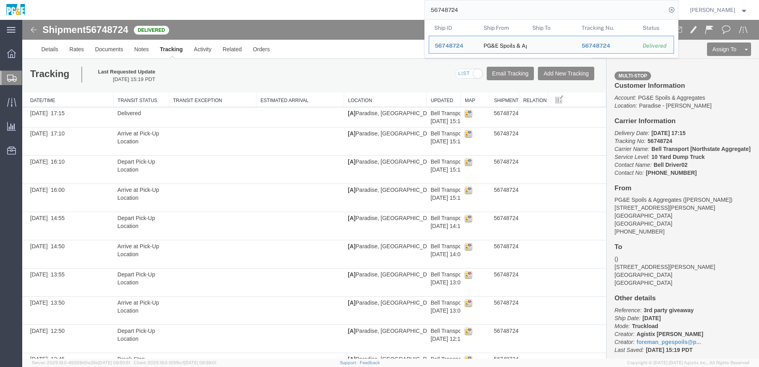
click at [452, 12] on input "56748724" at bounding box center [544, 9] width 241 height 19
paste input "51365"
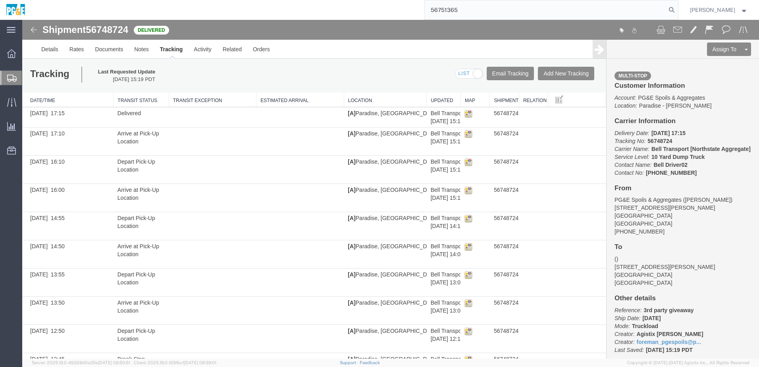
type input "56751365"
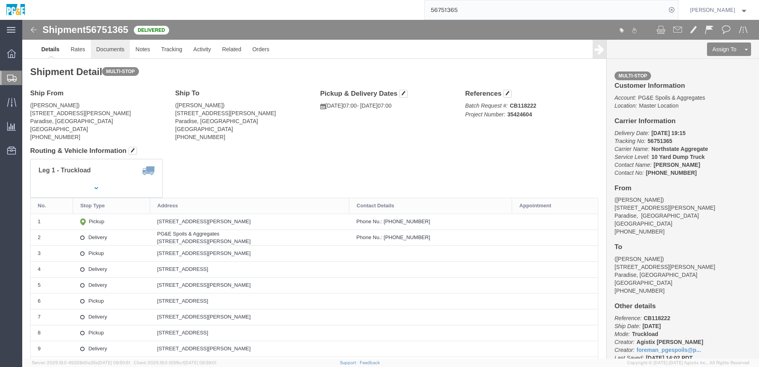
click link "Documents"
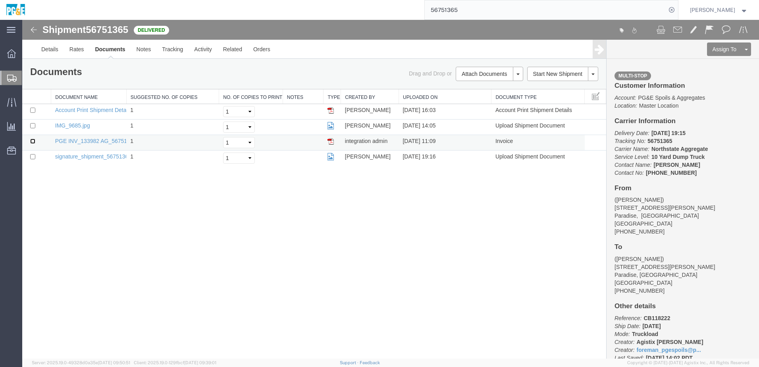
click at [33, 140] on input "checkbox" at bounding box center [32, 140] width 5 height 5
checkbox input "true"
click at [33, 110] on input "checkbox" at bounding box center [32, 110] width 5 height 5
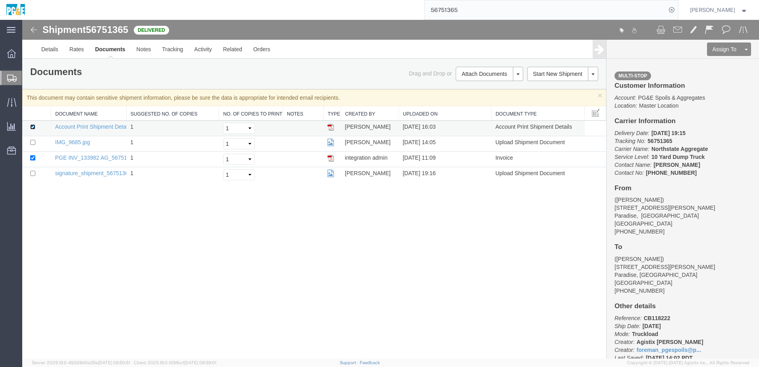
click at [31, 129] on input "checkbox" at bounding box center [32, 126] width 5 height 5
checkbox input "false"
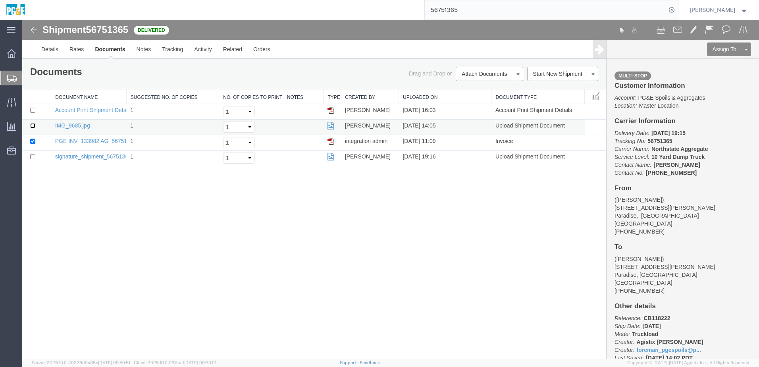
click at [34, 128] on input "checkbox" at bounding box center [32, 125] width 5 height 5
checkbox input "true"
click at [473, 88] on link "Print Documents" at bounding box center [487, 87] width 69 height 12
click at [173, 53] on link "Tracking" at bounding box center [172, 49] width 32 height 19
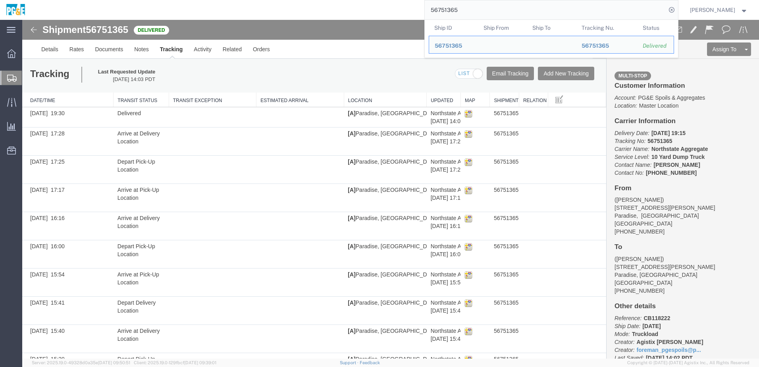
click at [448, 12] on input "56751365" at bounding box center [544, 9] width 241 height 19
paste input "204"
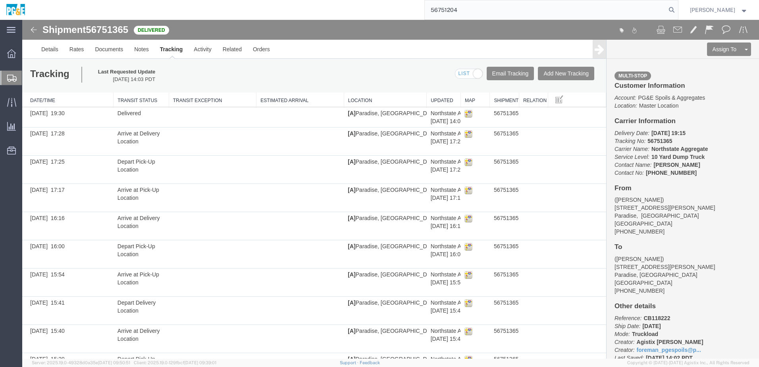
type input "56751204"
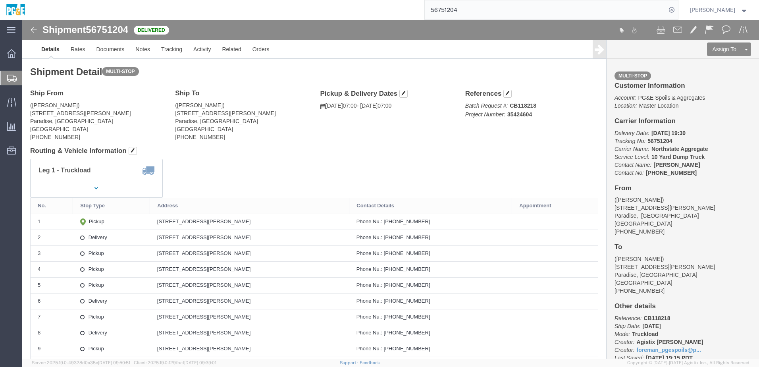
click div "Leg 1 - Truckload Vehicle 1: 10 Yard Dump Truck Number of trucks: 1"
click link "Documents"
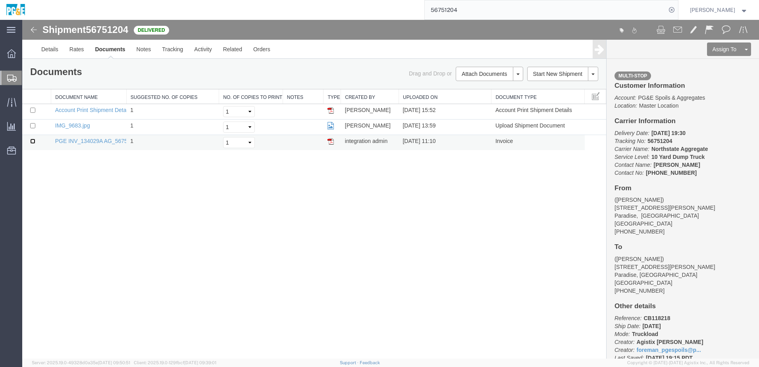
click at [33, 142] on input "checkbox" at bounding box center [32, 140] width 5 height 5
checkbox input "true"
click at [33, 126] on input "checkbox" at bounding box center [32, 125] width 5 height 5
checkbox input "true"
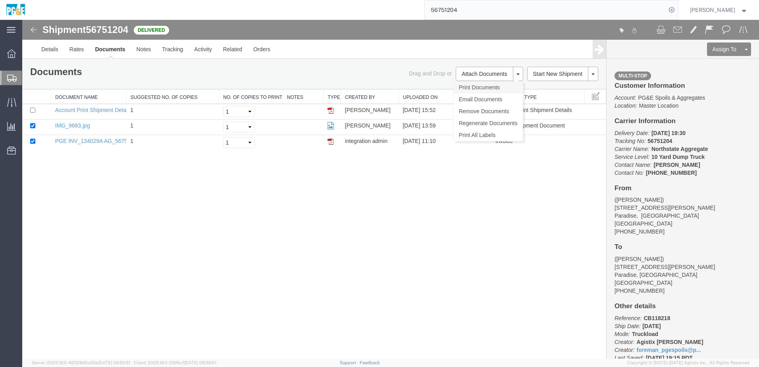
click at [471, 87] on link "Print Documents" at bounding box center [487, 87] width 69 height 12
click at [183, 52] on link "Tracking" at bounding box center [172, 49] width 32 height 19
